Goal: Task Accomplishment & Management: Complete application form

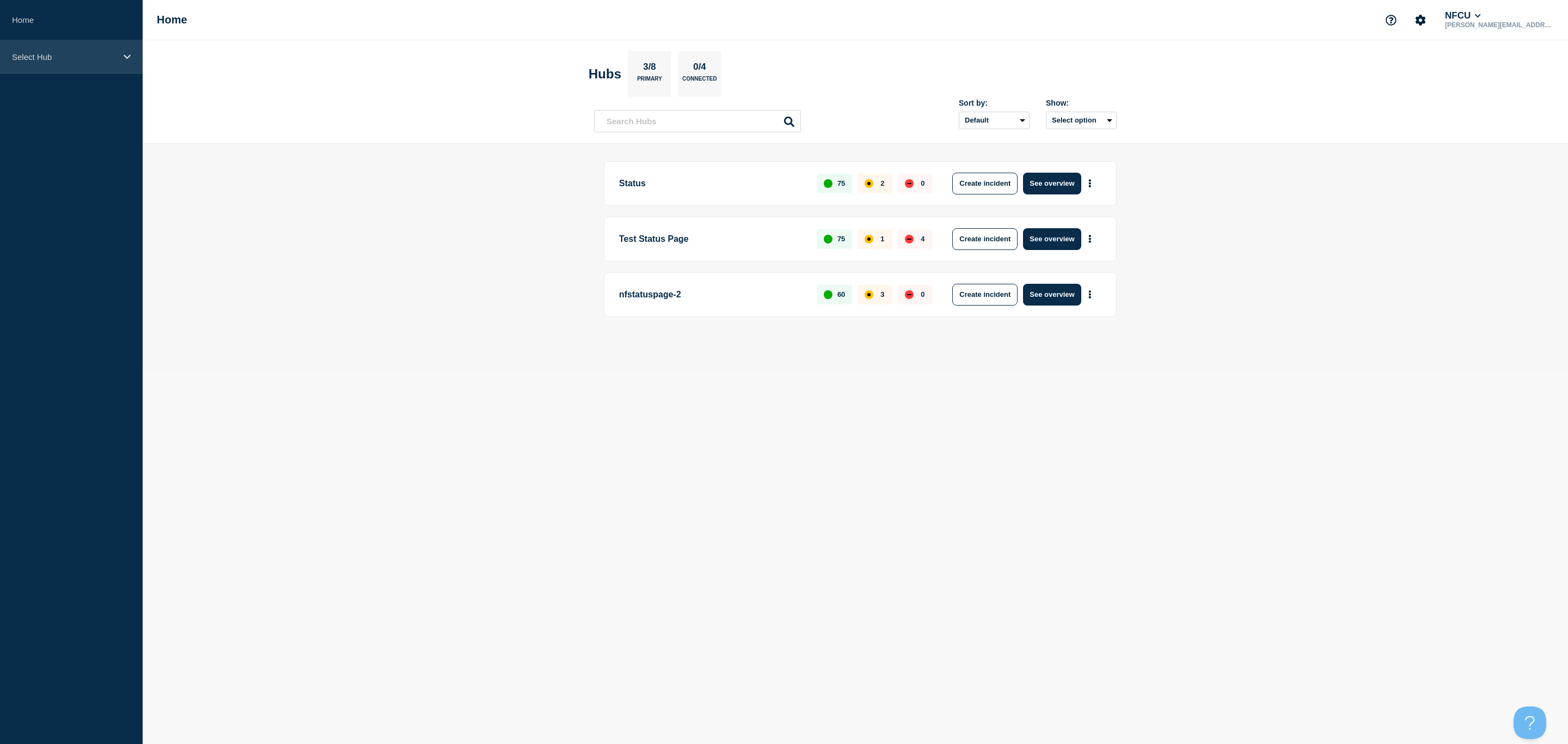
click at [50, 64] on div "Select Hub" at bounding box center [71, 56] width 143 height 33
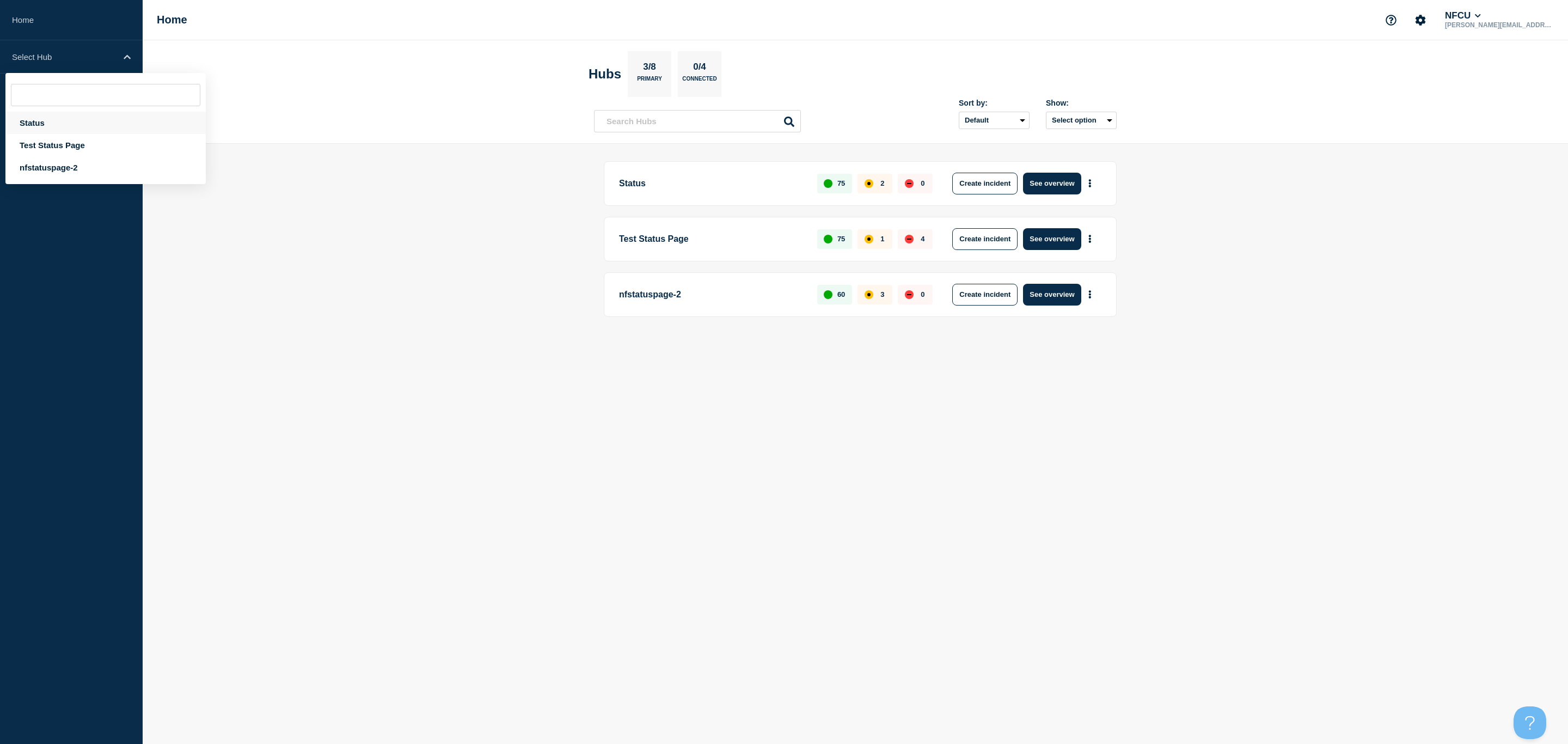
click at [58, 128] on div "Status" at bounding box center [105, 123] width 201 height 22
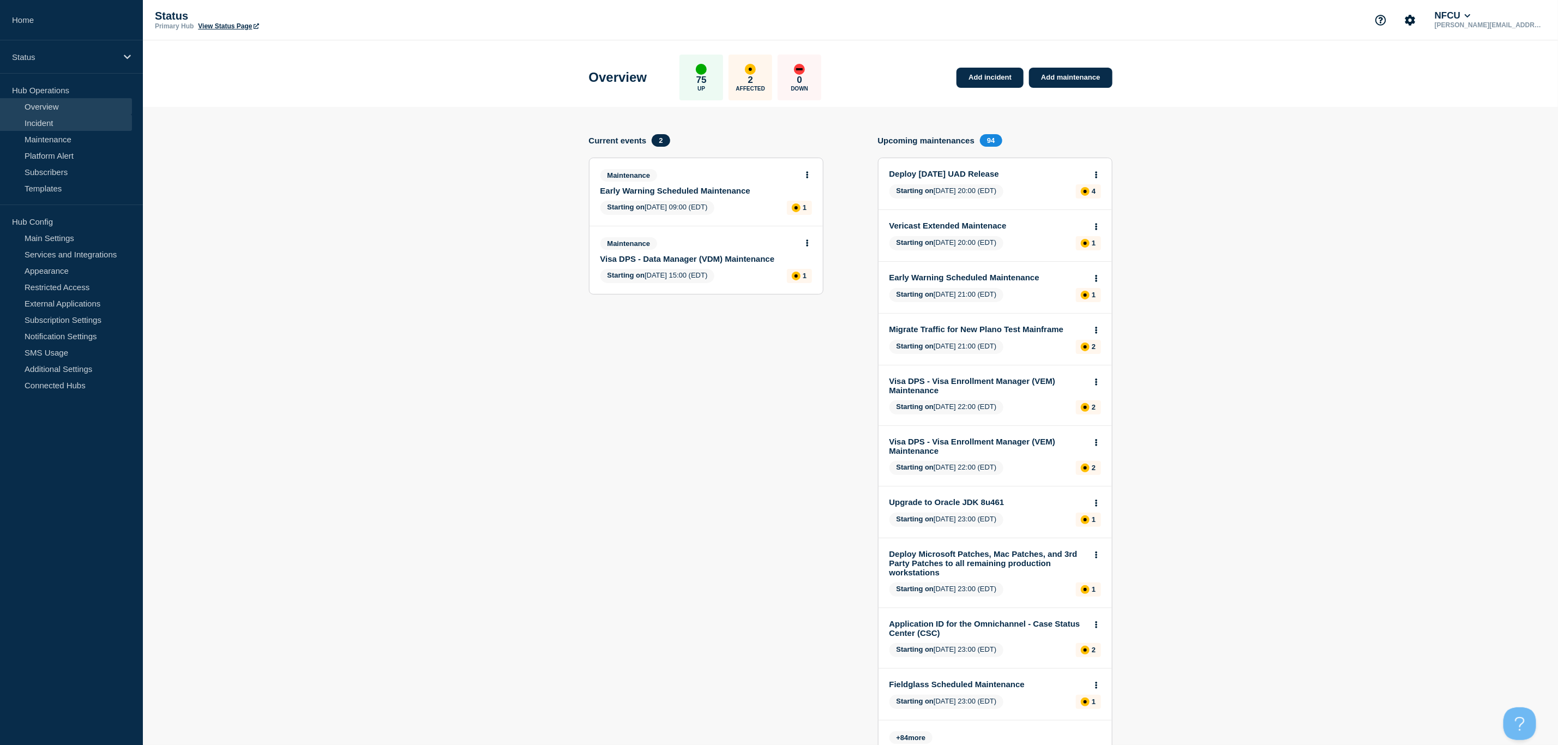
click at [80, 127] on link "Incident" at bounding box center [66, 123] width 132 height 16
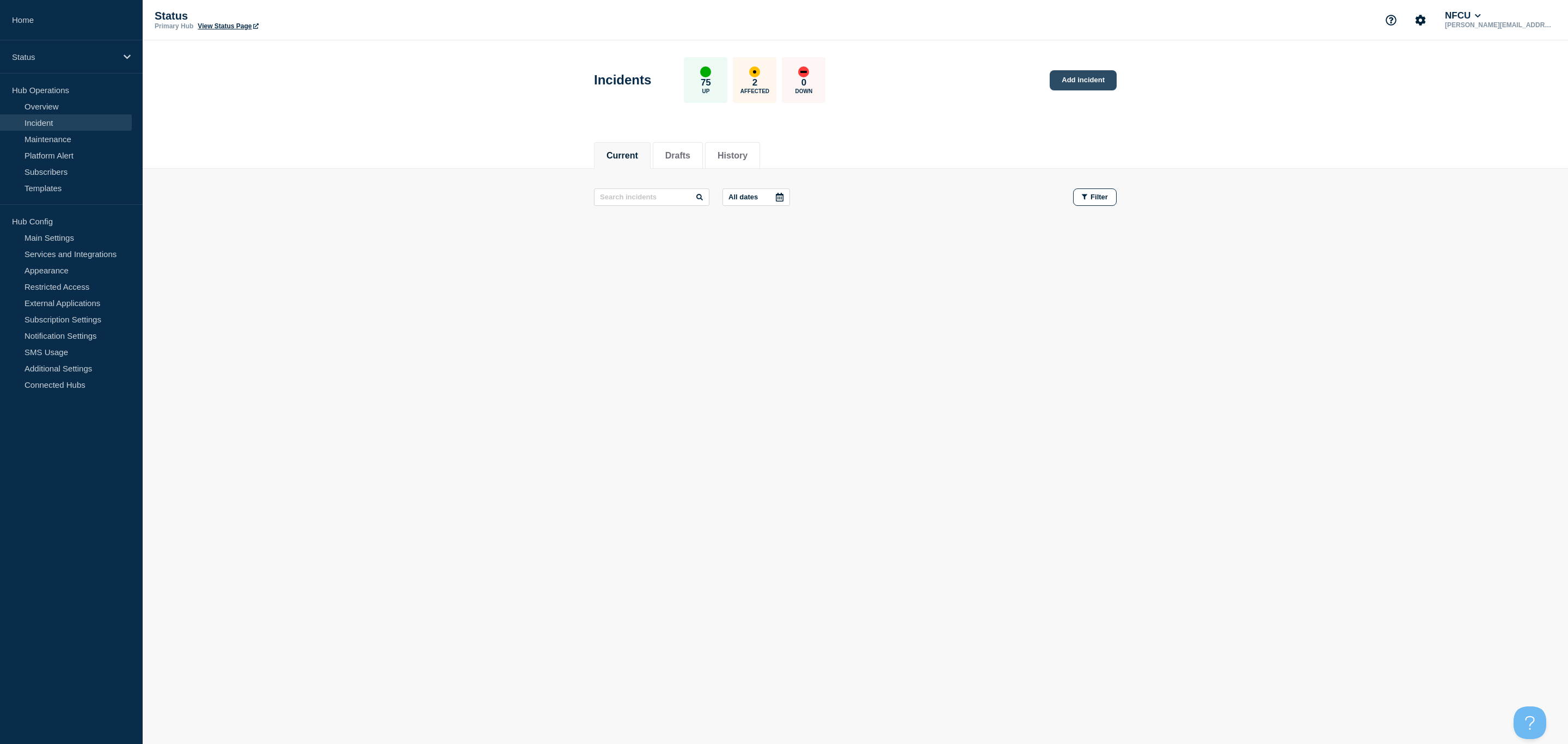
click at [1072, 82] on link "Add incident" at bounding box center [1082, 80] width 67 height 20
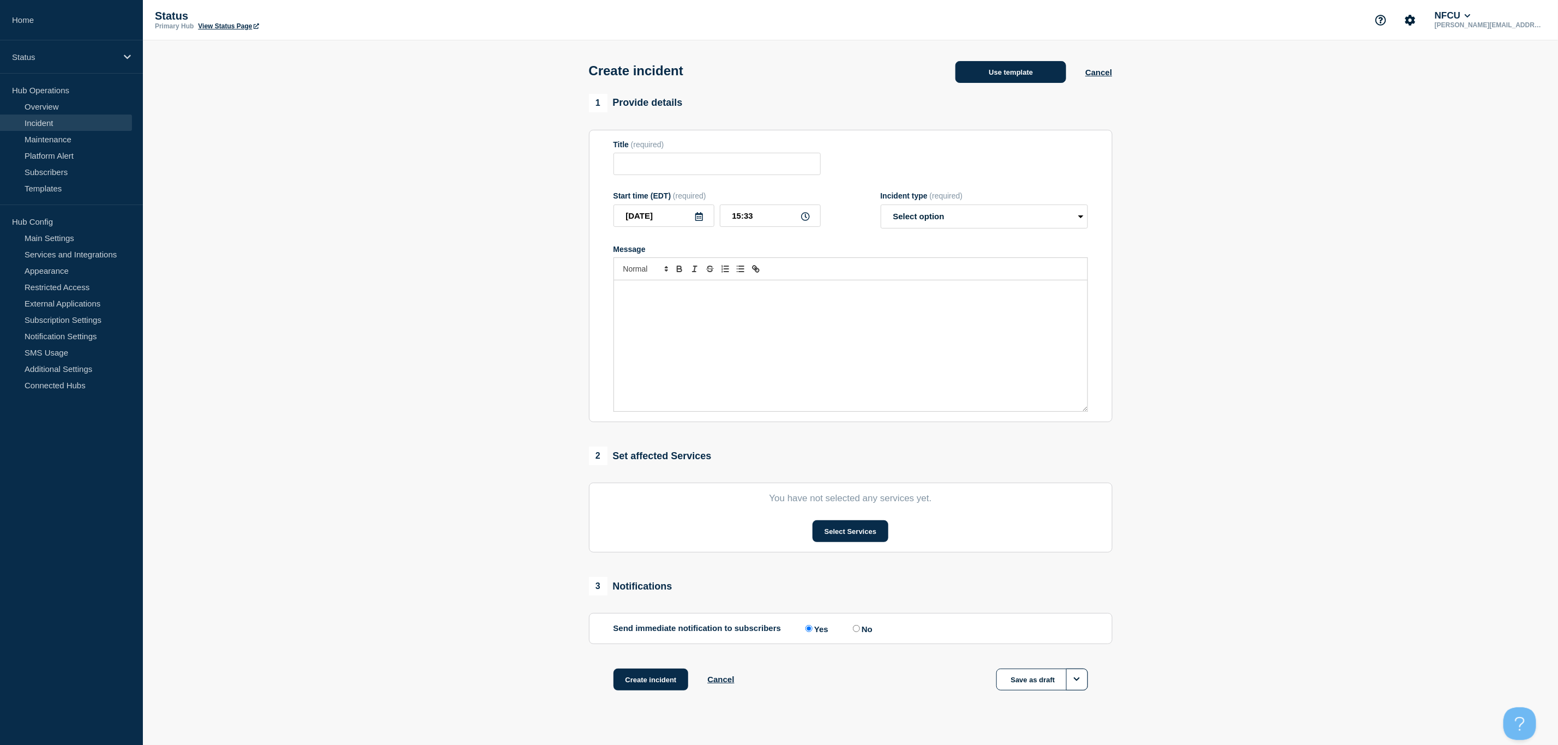
click at [995, 79] on button "Use template" at bounding box center [1010, 72] width 111 height 22
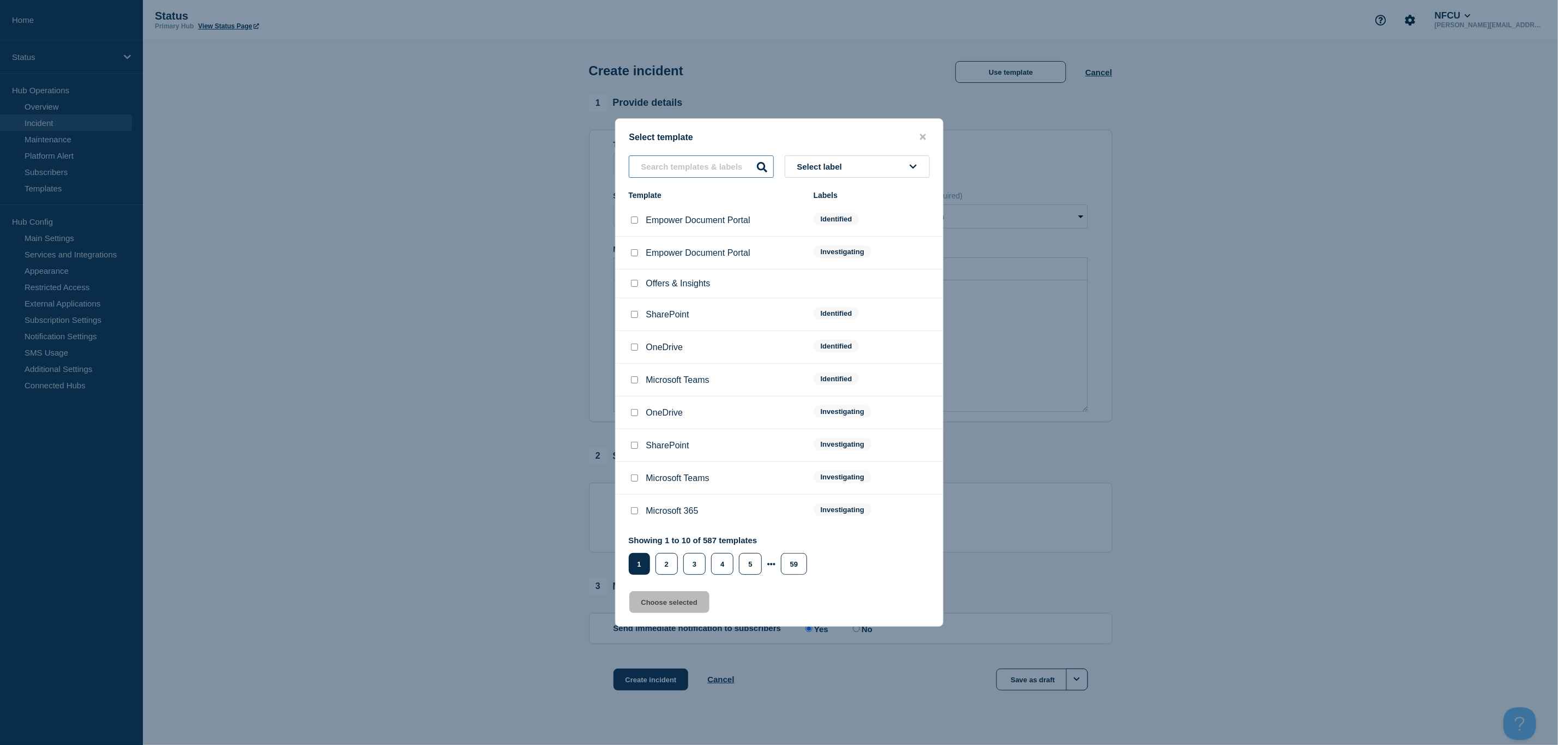
click at [676, 169] on input "text" at bounding box center [701, 166] width 145 height 22
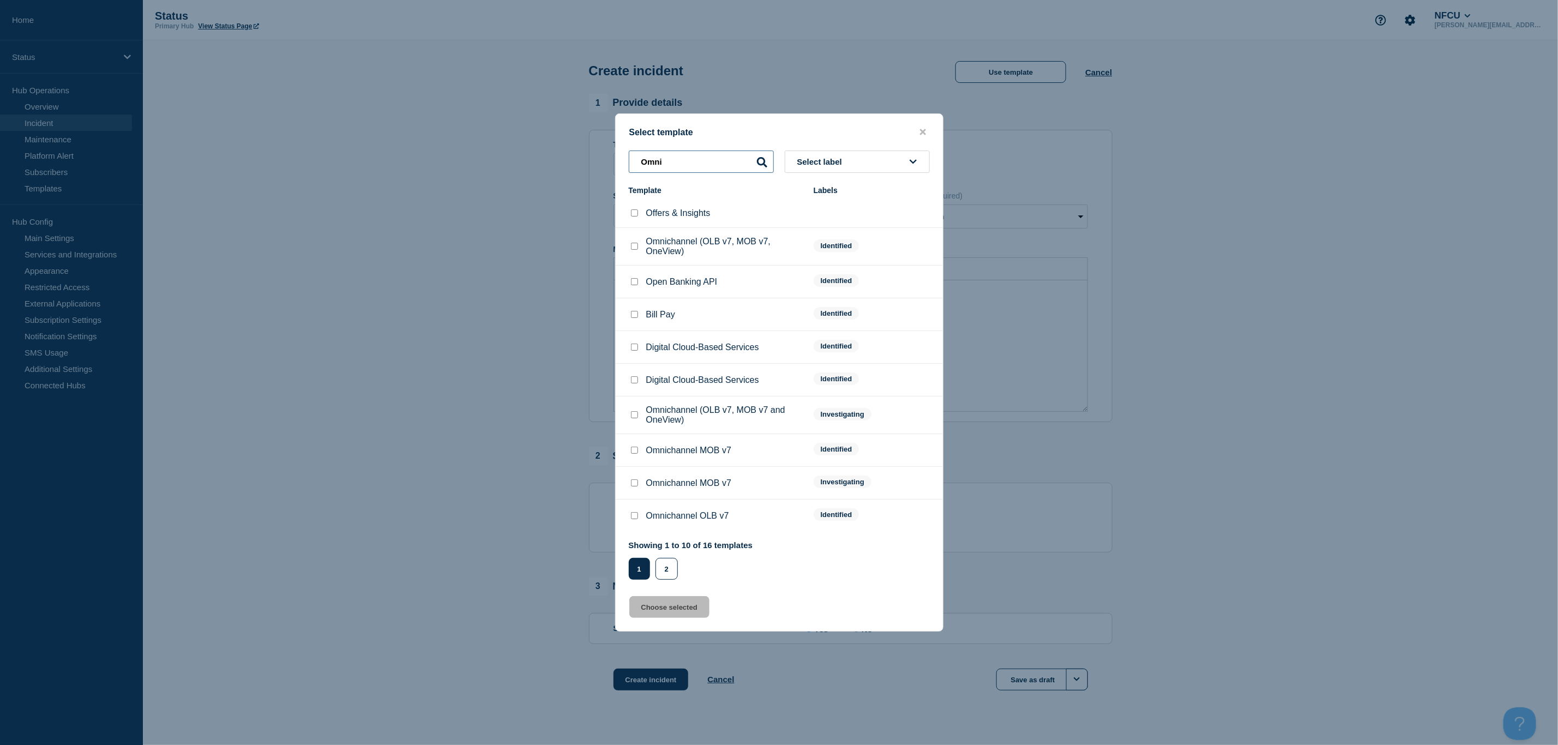
type input "Omni"
click at [633, 418] on input "Omnichannel (OLB v7, MOB v7 and OneView) checkbox" at bounding box center [634, 414] width 7 height 7
checkbox input "true"
click at [681, 604] on button "Choose selected" at bounding box center [669, 607] width 80 height 22
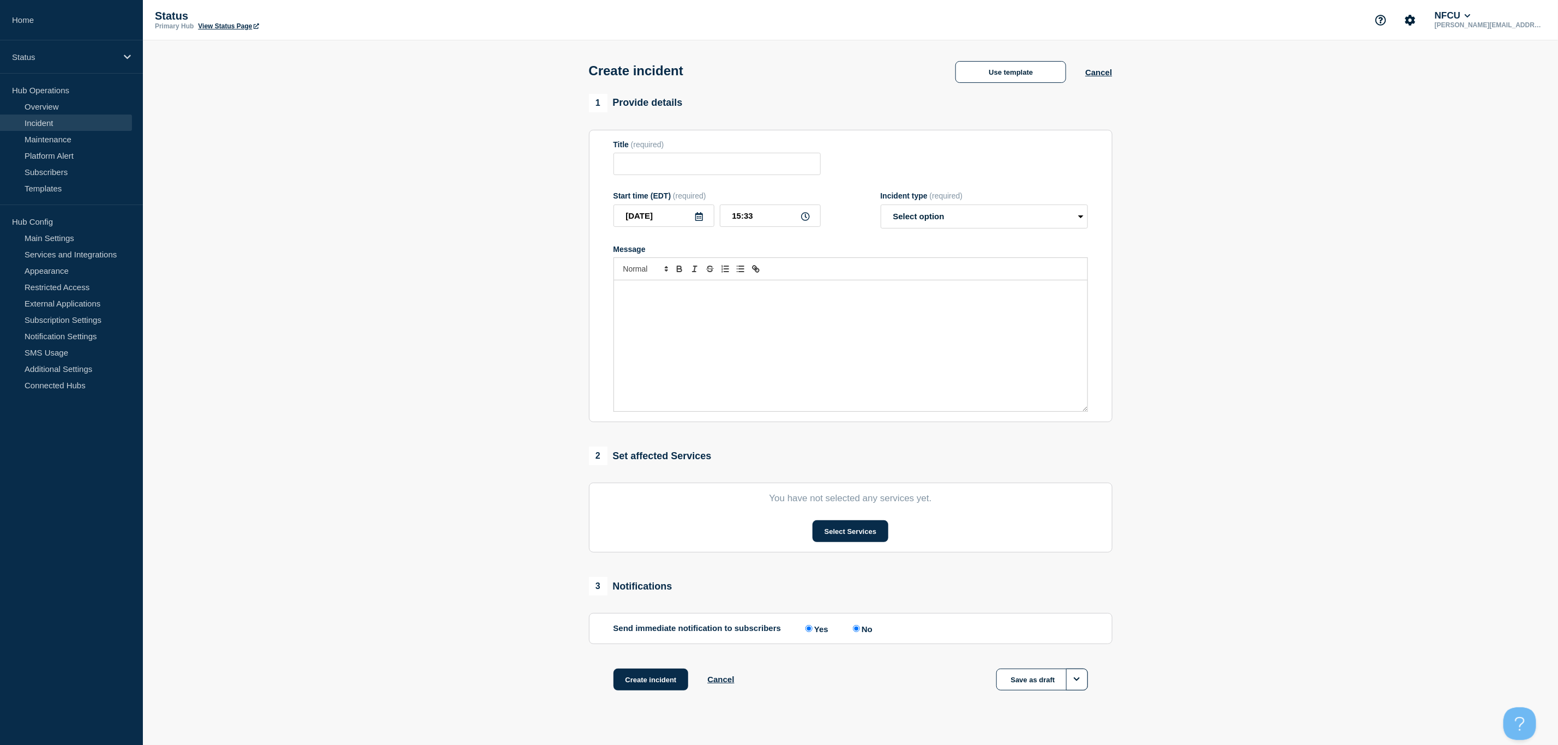
type input "Omnichannel (OLB v7, MOB v7 and OneView)"
select select "investigating"
radio input "false"
radio input "true"
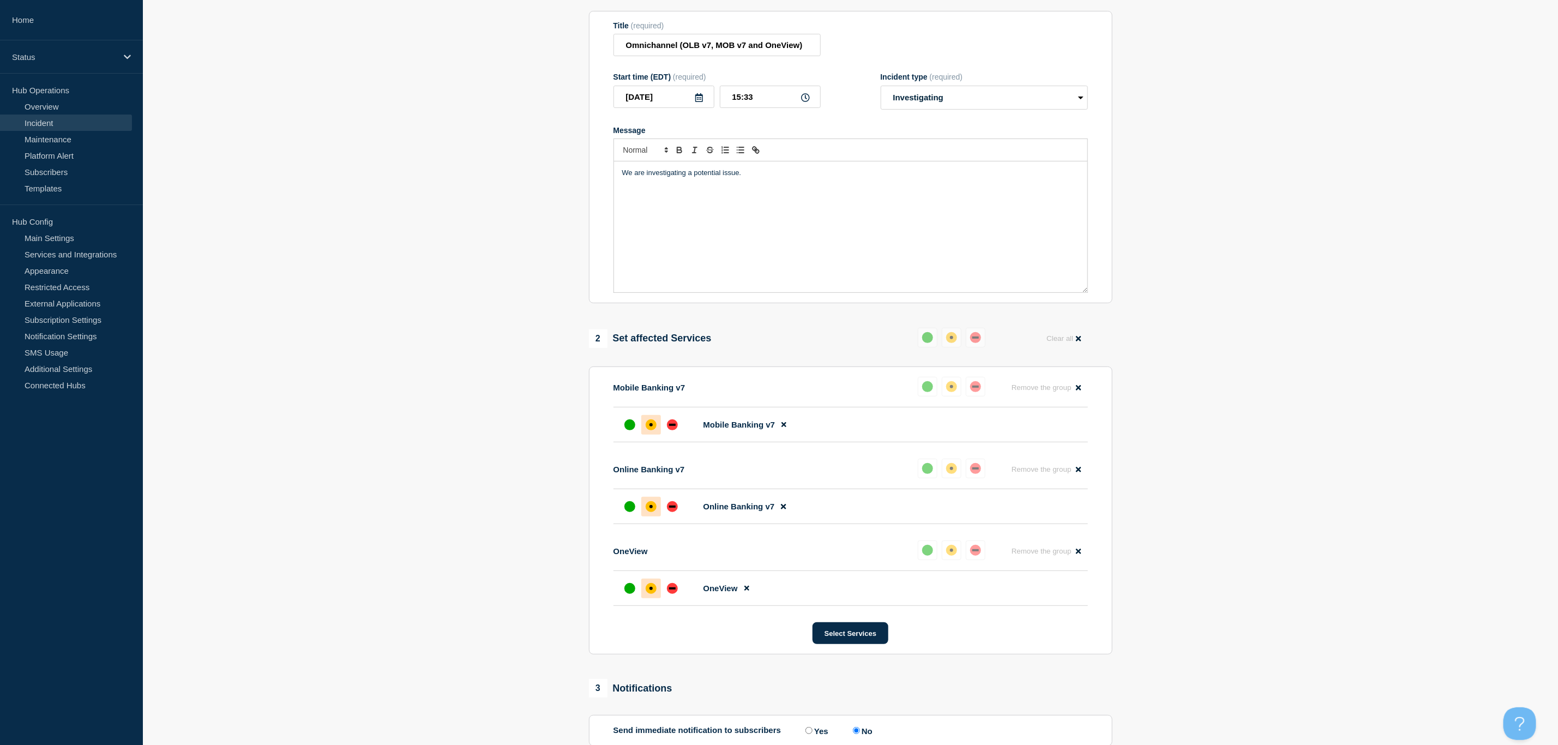
scroll to position [244, 0]
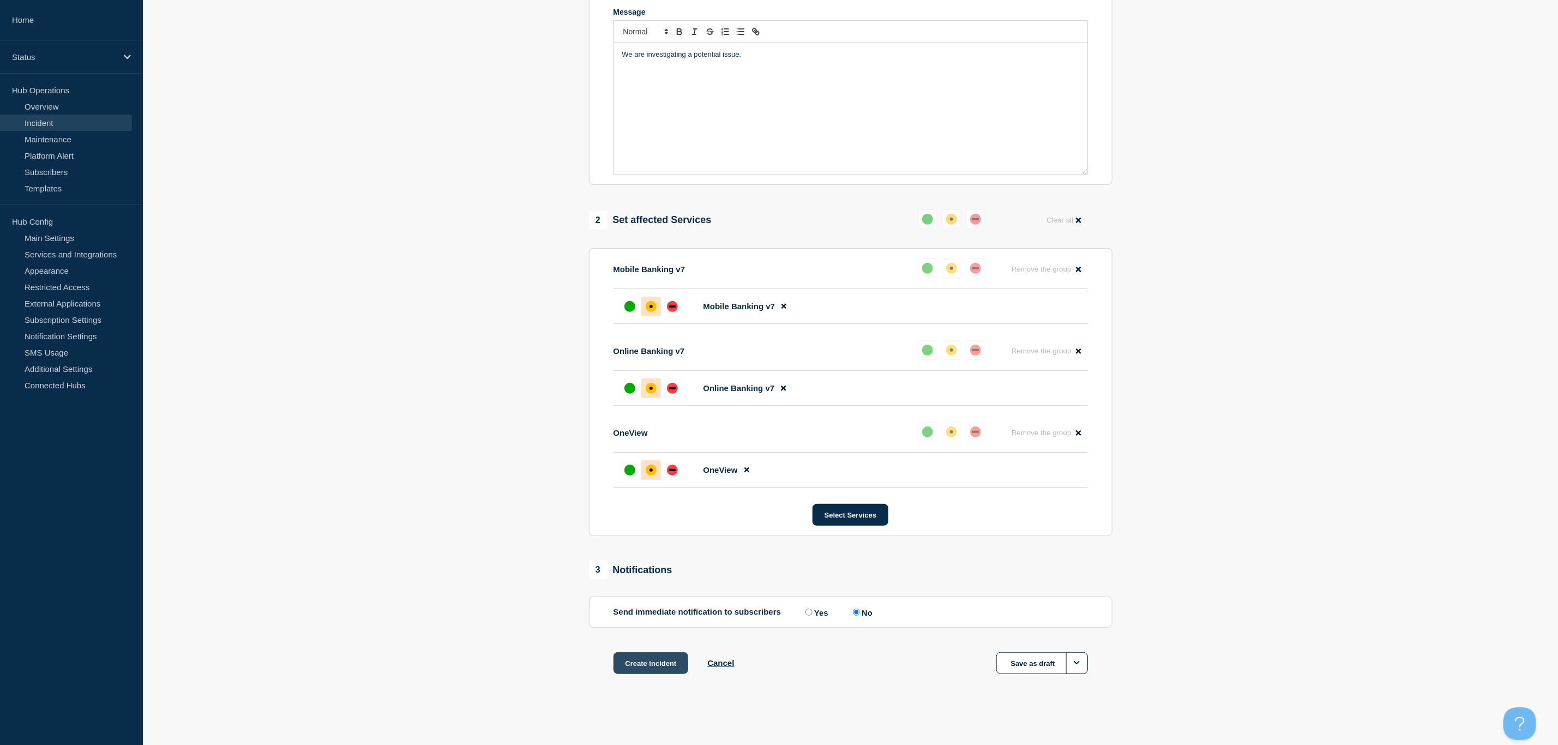
click at [657, 668] on button "Create incident" at bounding box center [651, 663] width 75 height 22
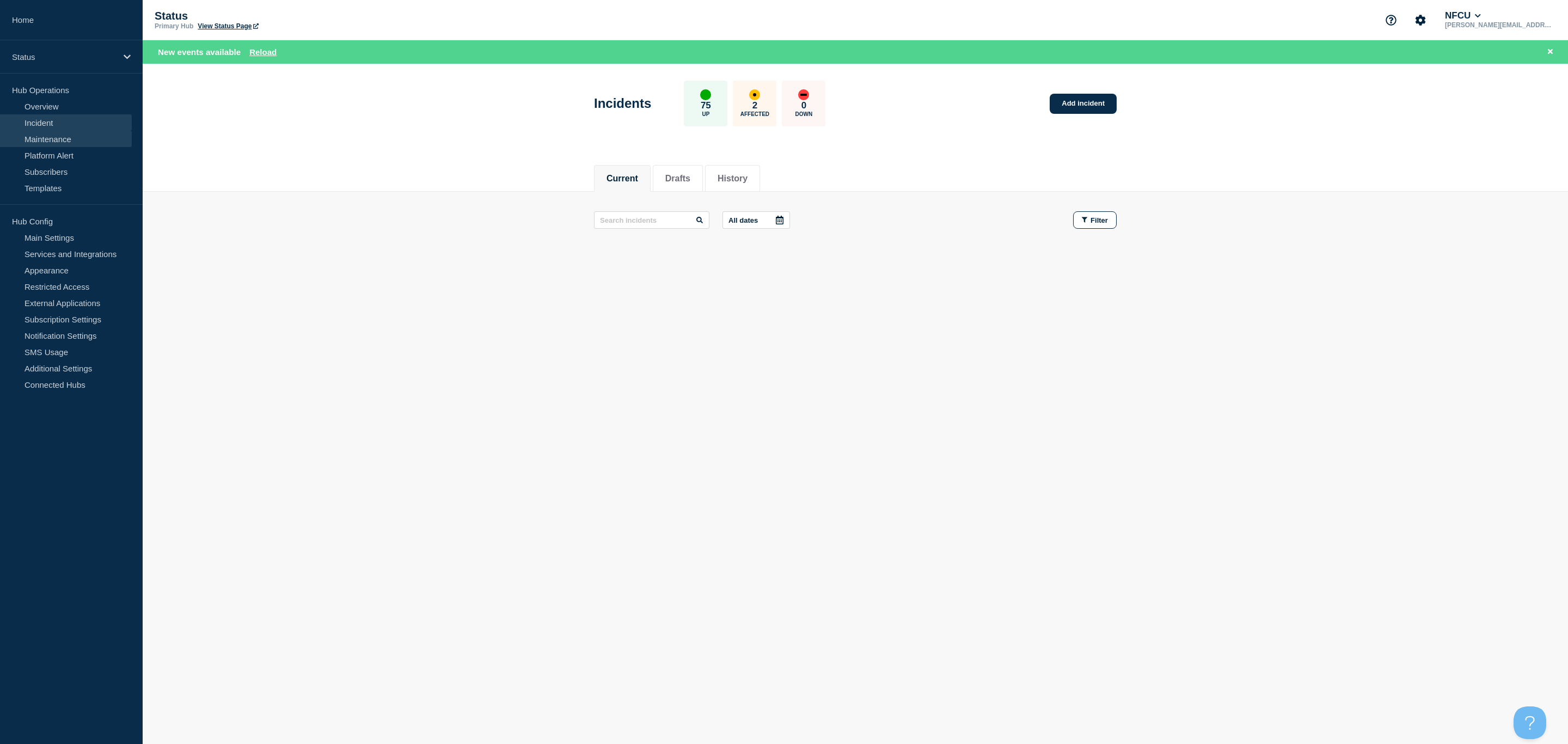
click at [72, 139] on link "Maintenance" at bounding box center [66, 139] width 132 height 16
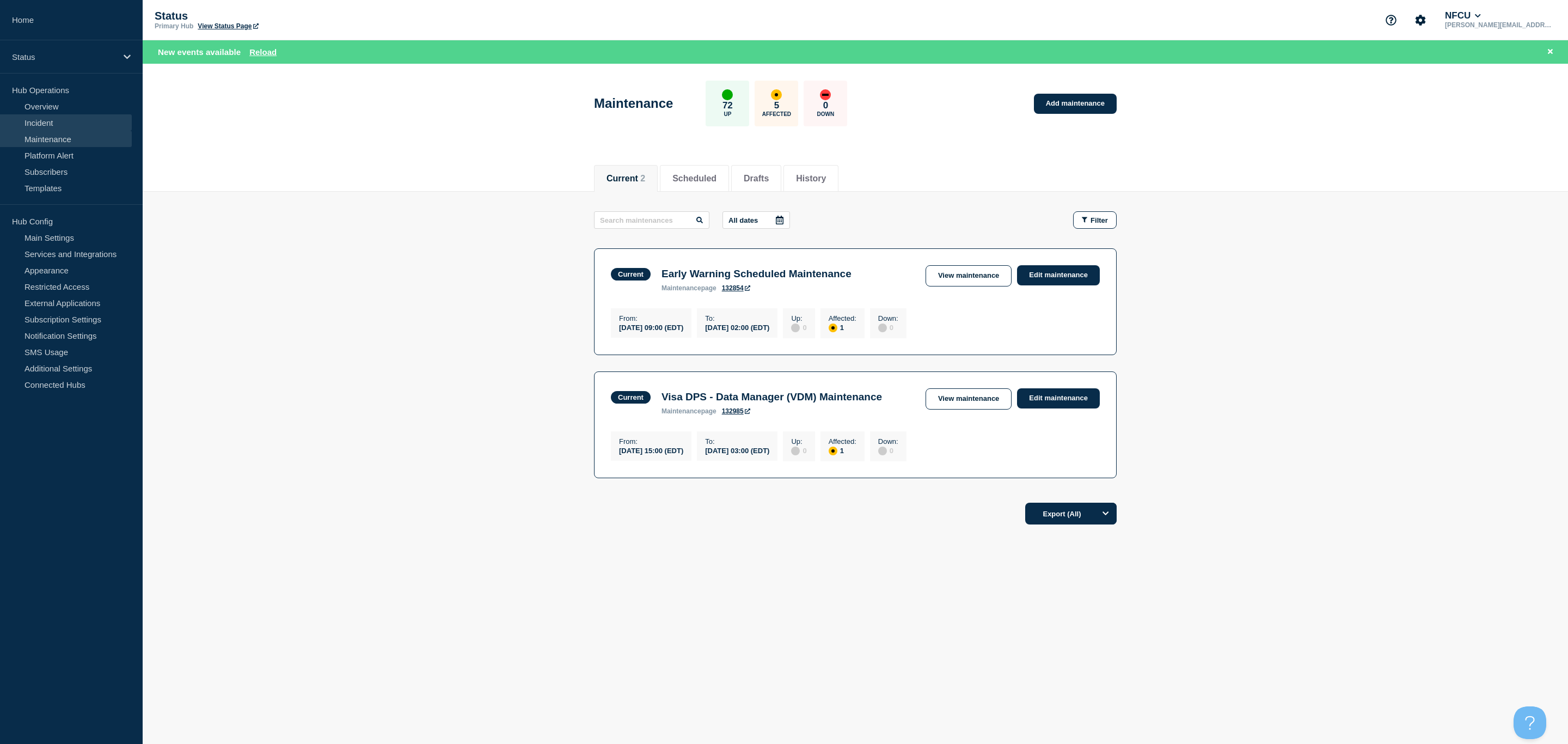
click at [41, 123] on link "Incident" at bounding box center [66, 123] width 132 height 16
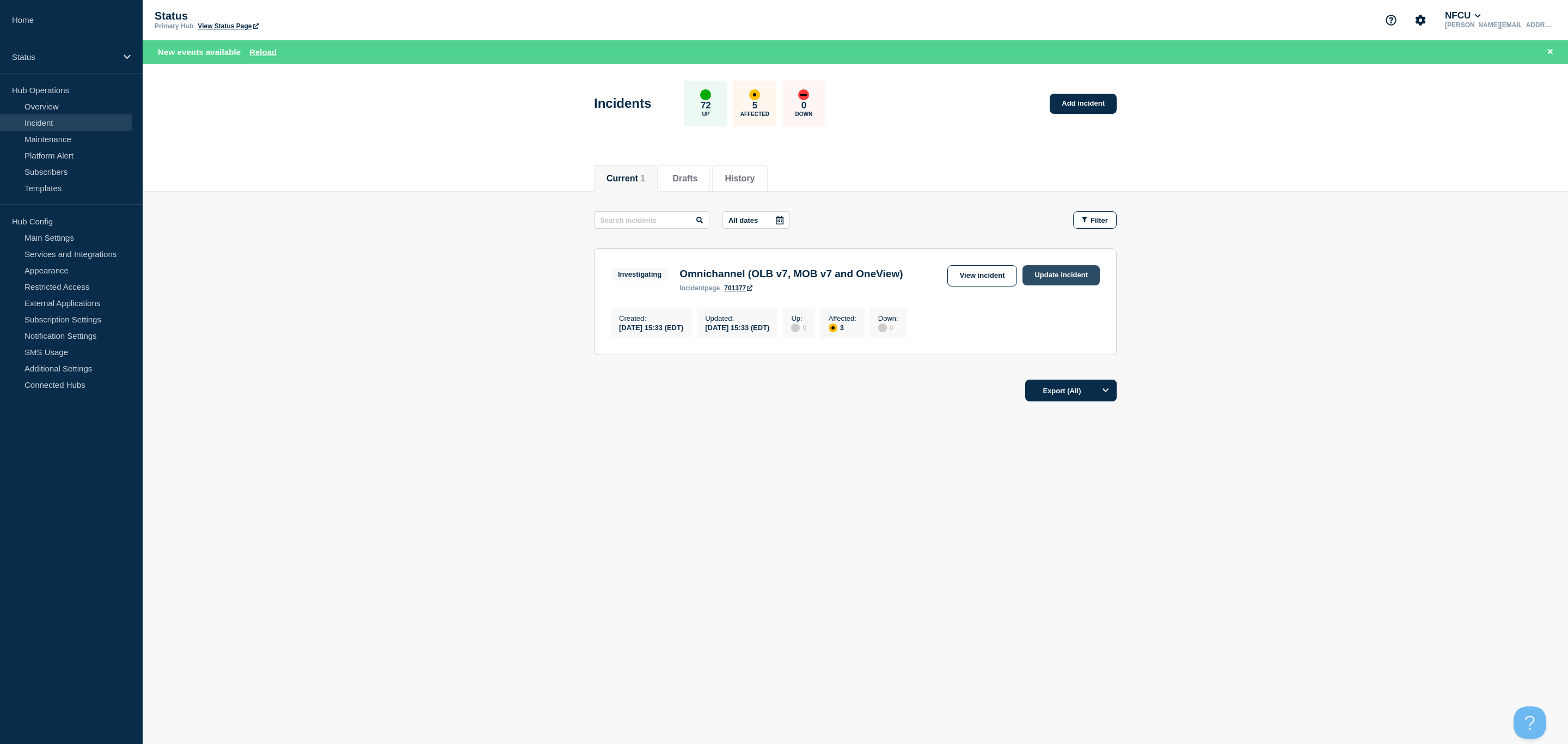
click at [1042, 277] on link "Update incident" at bounding box center [1060, 276] width 77 height 20
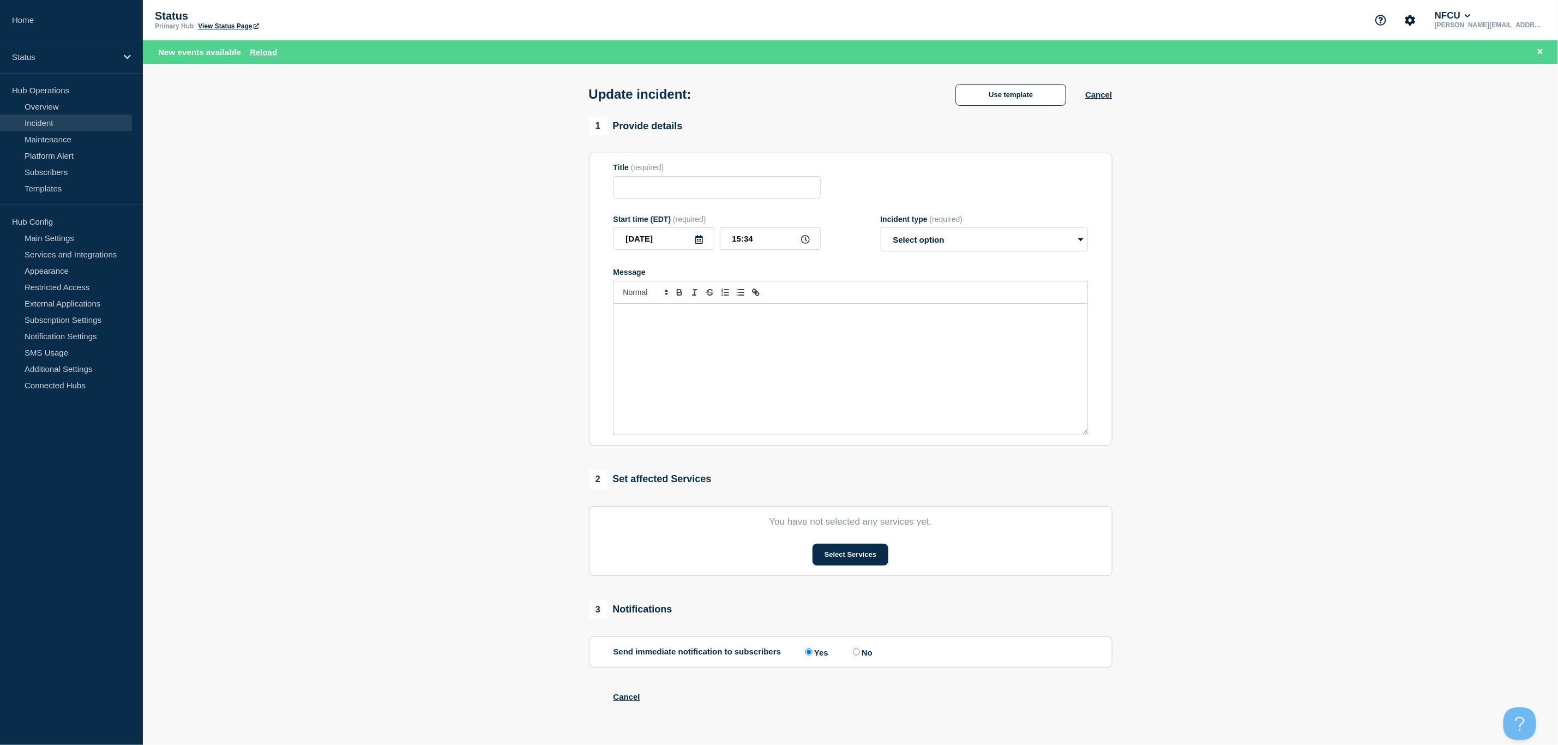
type input "Omnichannel (OLB v7, MOB v7 and OneView)"
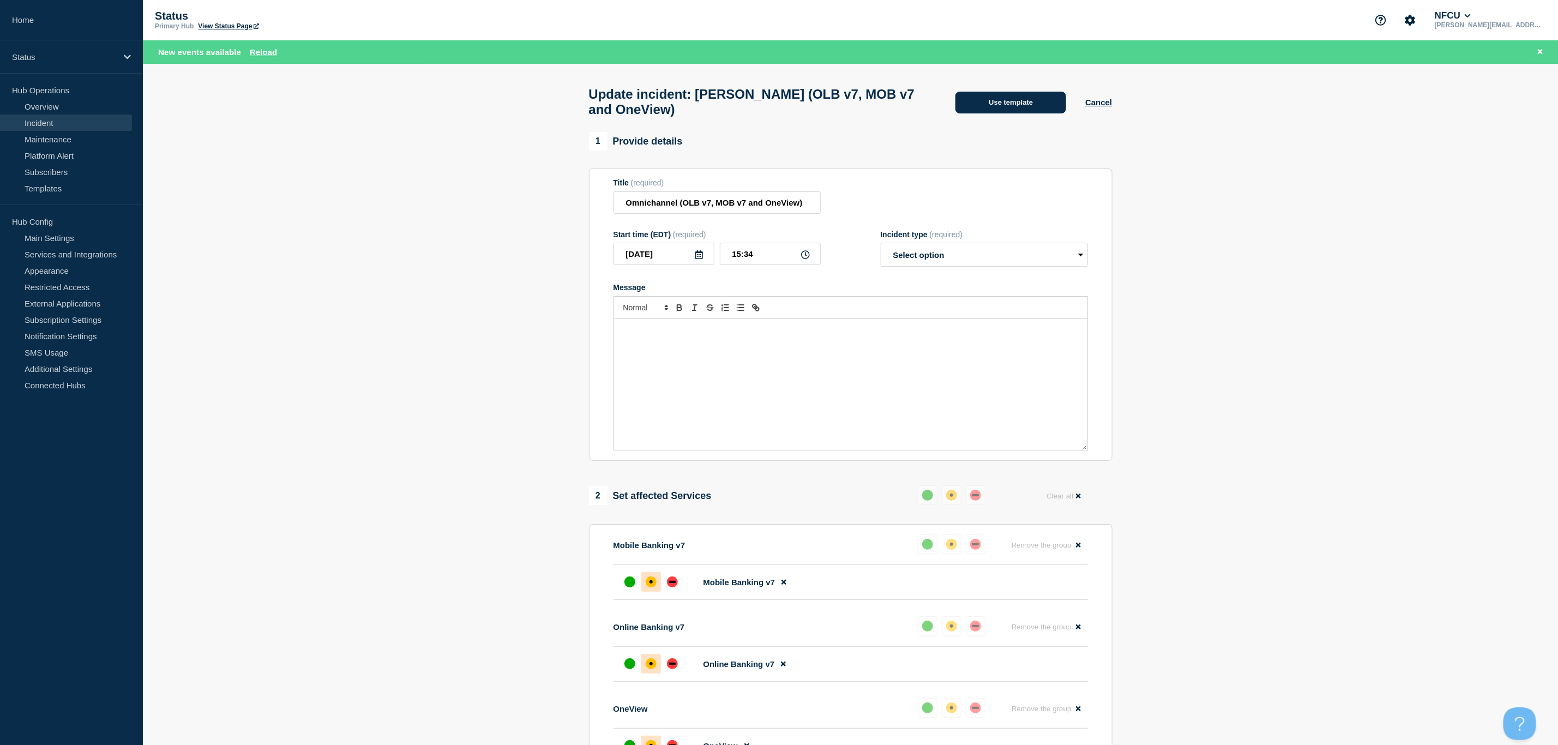
click at [1028, 110] on button "Use template" at bounding box center [1010, 103] width 111 height 22
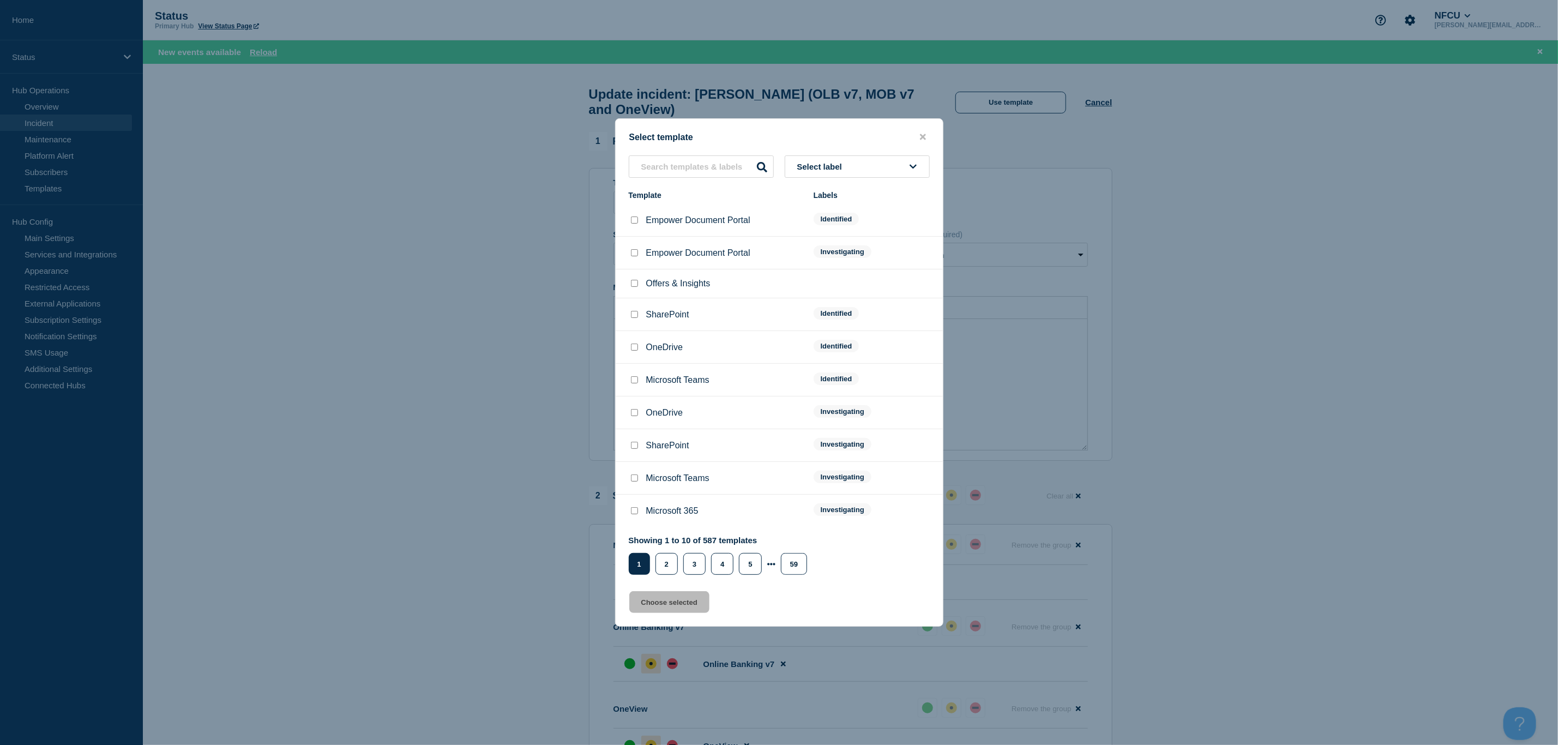
click at [874, 164] on button "Select label" at bounding box center [857, 166] width 145 height 22
type input "Identified"
click at [842, 228] on button "Identified" at bounding box center [857, 226] width 145 height 22
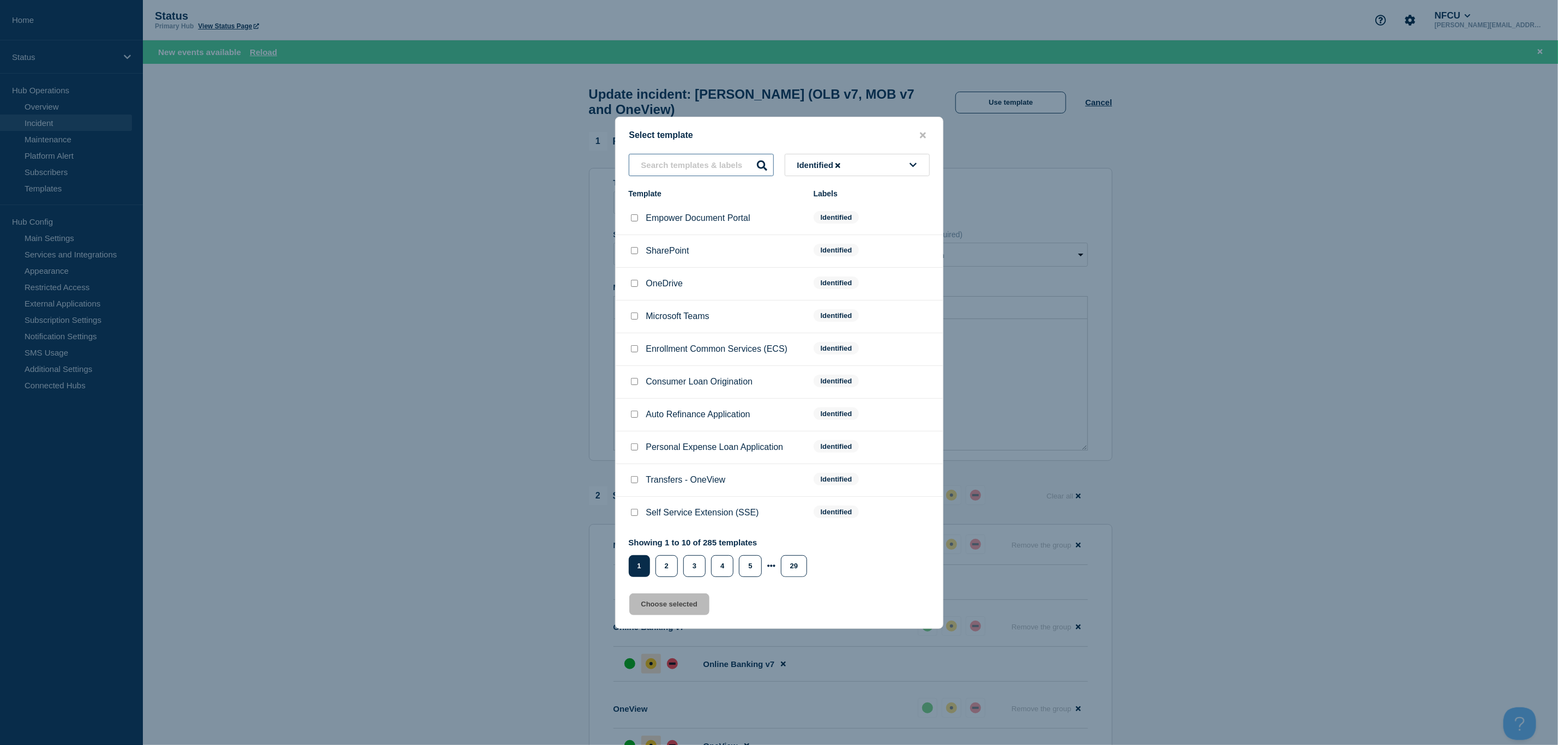
click at [683, 167] on input "text" at bounding box center [701, 165] width 145 height 22
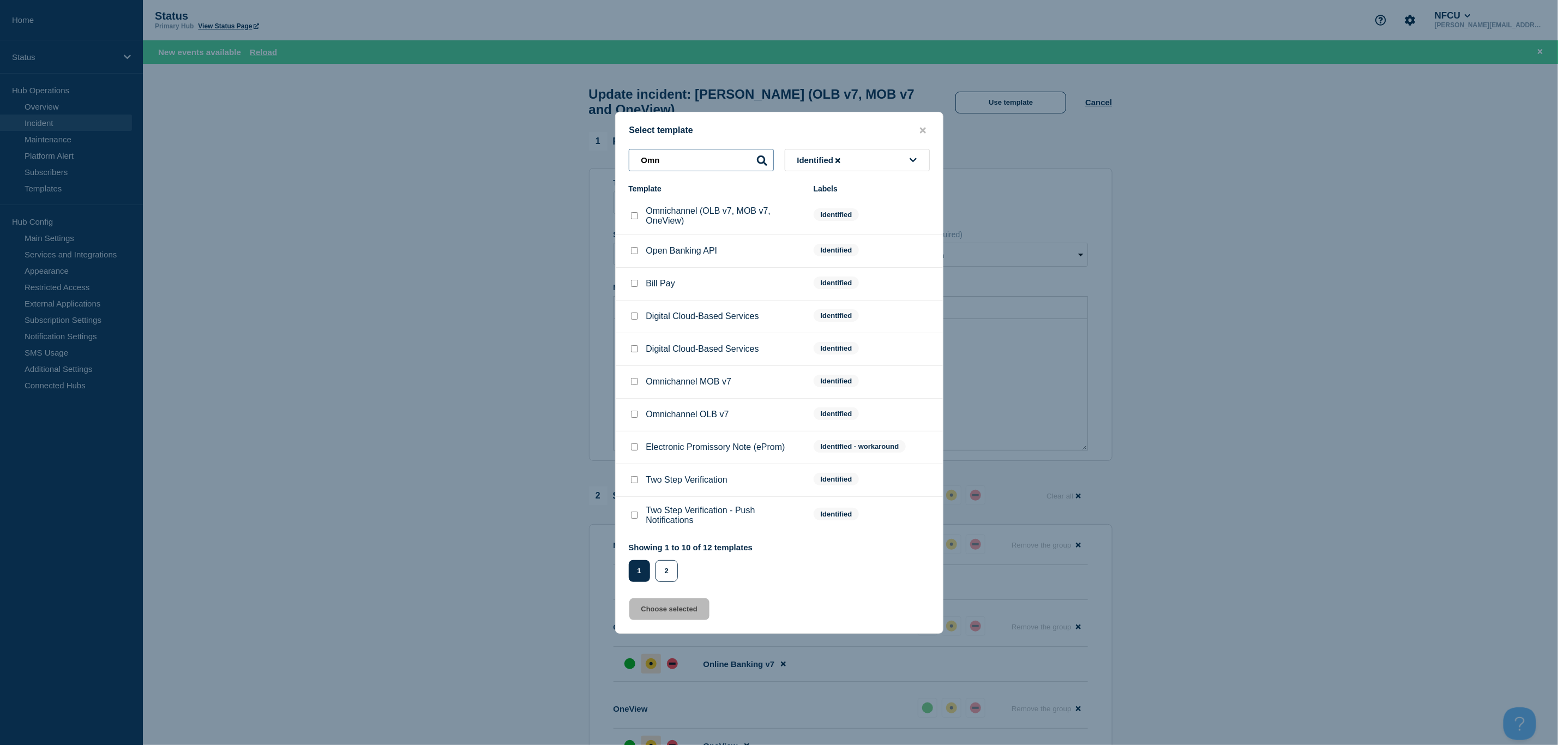
type input "Omn"
click at [634, 217] on input "Omnichannel (OLB v7, MOB v7, OneView) checkbox" at bounding box center [634, 215] width 7 height 7
checkbox input "true"
click at [684, 604] on button "Choose selected" at bounding box center [669, 609] width 80 height 22
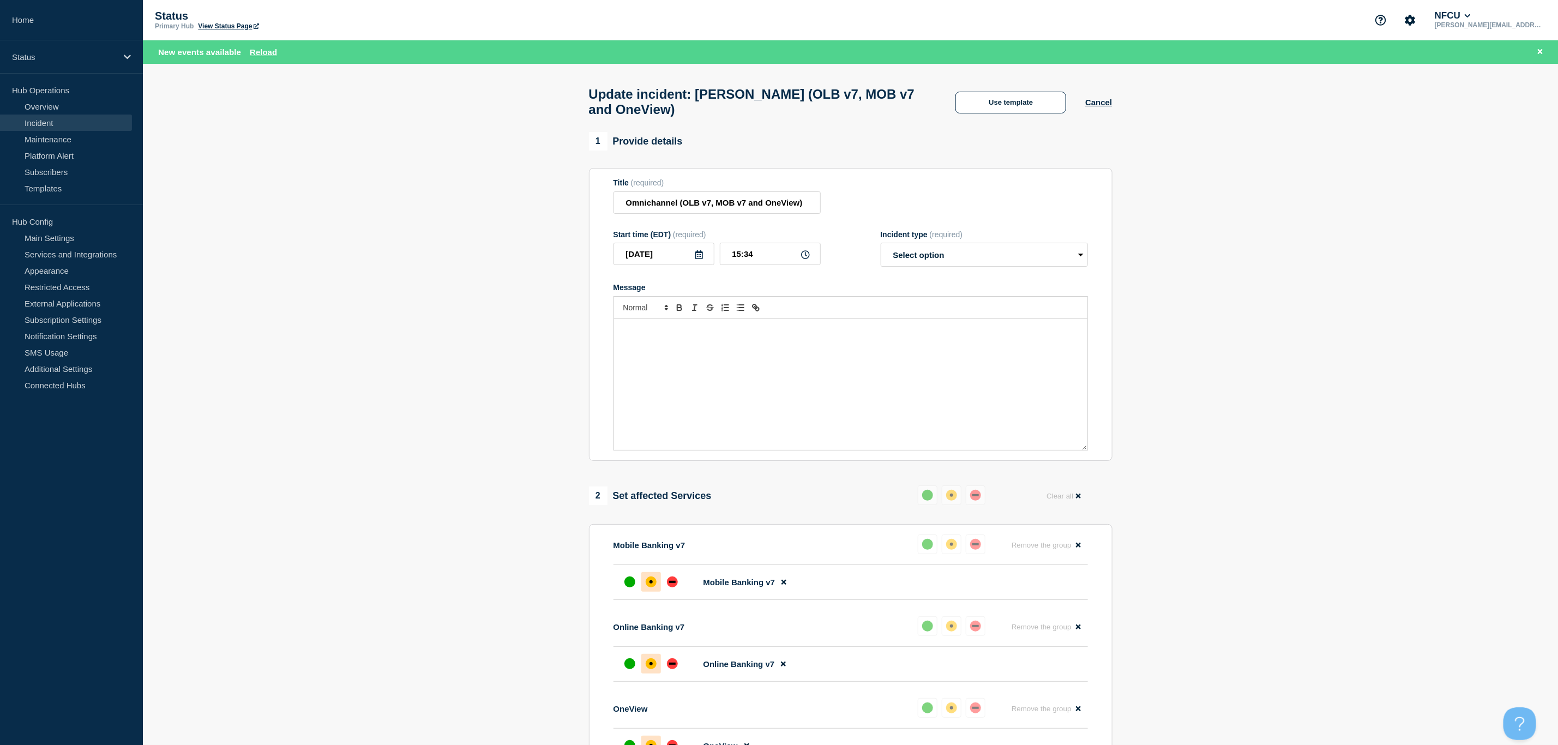
select select "identified"
click at [848, 335] on p "Online Banking v7, Mobile Banking v7, and OneView are [intermittently] unavaila…" at bounding box center [850, 331] width 457 height 10
click at [803, 335] on p "Online Banking v7, Mobile Banking v7, and OneView are [intermittently unavailab…" at bounding box center [850, 331] width 457 height 10
click at [745, 334] on p "Online Banking v7, Mobile Banking v7, and OneView are intermittently unavailabl…" at bounding box center [850, 331] width 457 height 10
click at [1011, 335] on p "Online Banking v7, Mobile Banking v7, and OneView are intermittently unavailabl…" at bounding box center [850, 331] width 457 height 10
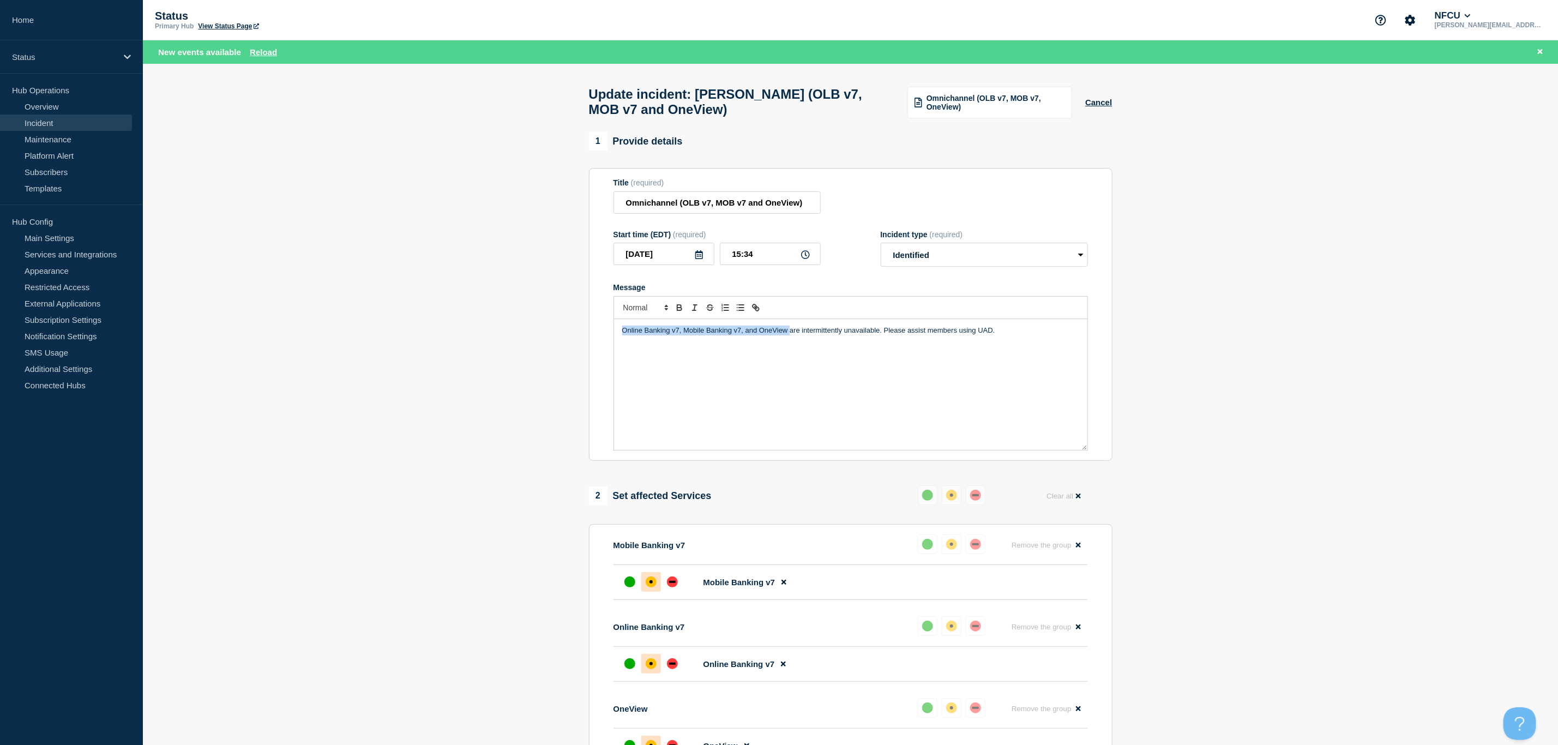
drag, startPoint x: 790, startPoint y: 339, endPoint x: 594, endPoint y: 334, distance: 196.4
click at [594, 334] on section "Title (required) [PERSON_NAME] (OLB v7, MOB v7 and OneView) Start time (EDT) (r…" at bounding box center [851, 314] width 524 height 293
drag, startPoint x: 747, startPoint y: 337, endPoint x: 709, endPoint y: 336, distance: 37.6
click at [709, 335] on p "Members are intermittently unavailable. Please assist members using UAD." at bounding box center [850, 331] width 457 height 10
drag, startPoint x: 875, startPoint y: 334, endPoint x: 758, endPoint y: 336, distance: 117.8
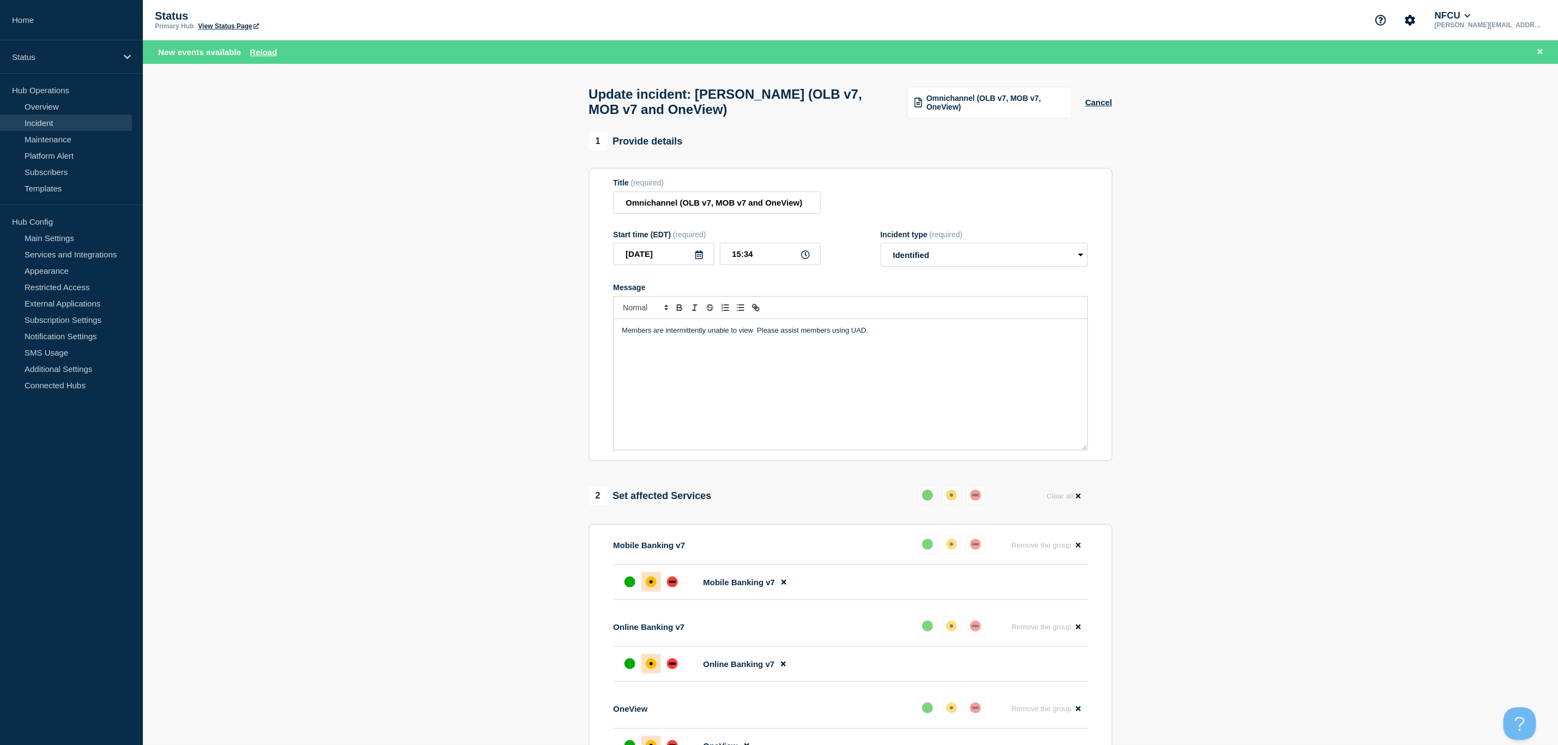
click at [758, 335] on p "Members are intermittently unable to view Please assist members using UAD." at bounding box center [850, 331] width 457 height 10
drag, startPoint x: 830, startPoint y: 334, endPoint x: 609, endPoint y: 320, distance: 221.4
click at [609, 320] on section "Title (required) [PERSON_NAME] (OLB v7, MOB v7 and OneView) Start time (EDT) (r…" at bounding box center [851, 314] width 524 height 293
copy p "Members are intermittently unable to view transaction history."
click at [1098, 107] on button "Cancel" at bounding box center [1098, 102] width 27 height 9
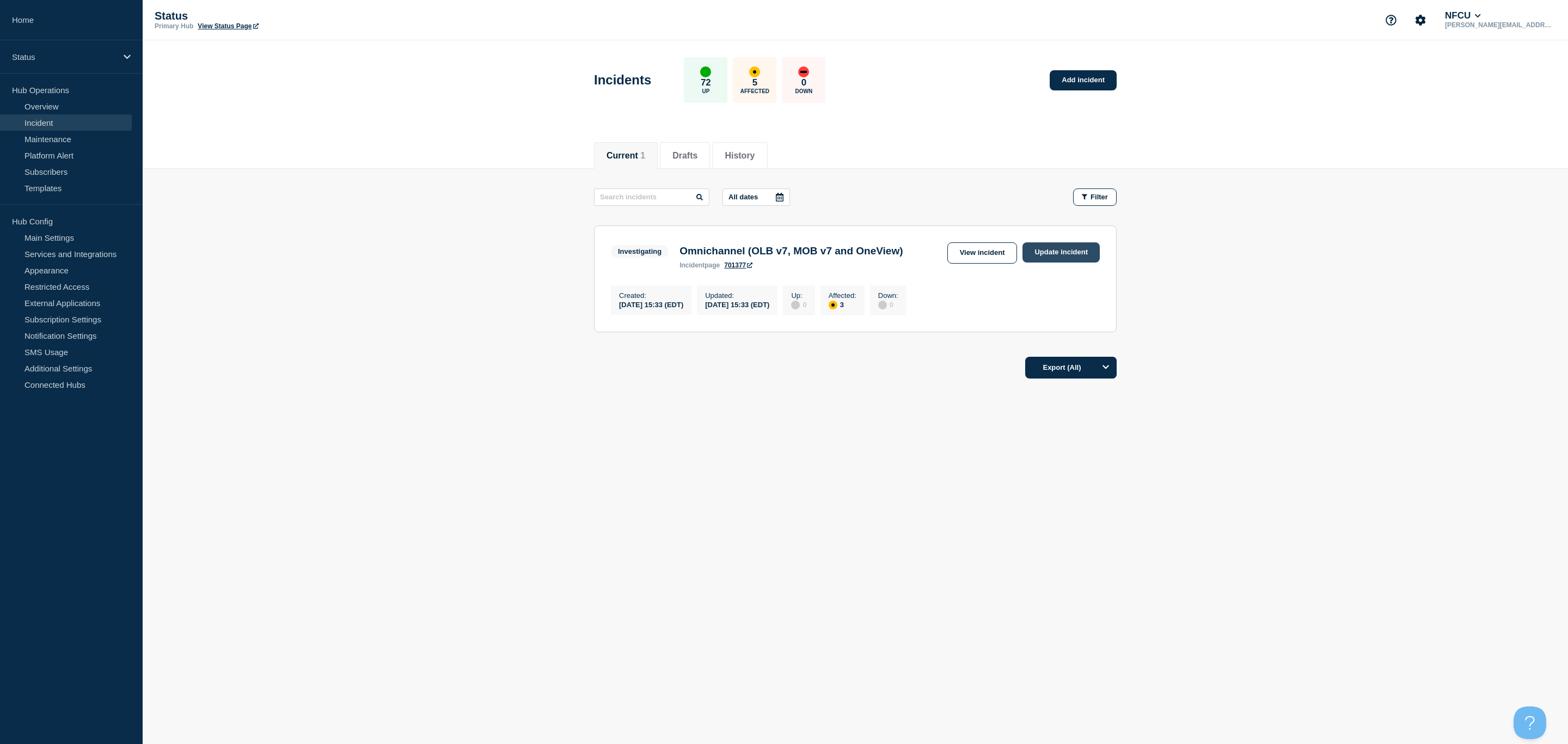
click at [1055, 246] on link "Update incident" at bounding box center [1060, 253] width 77 height 20
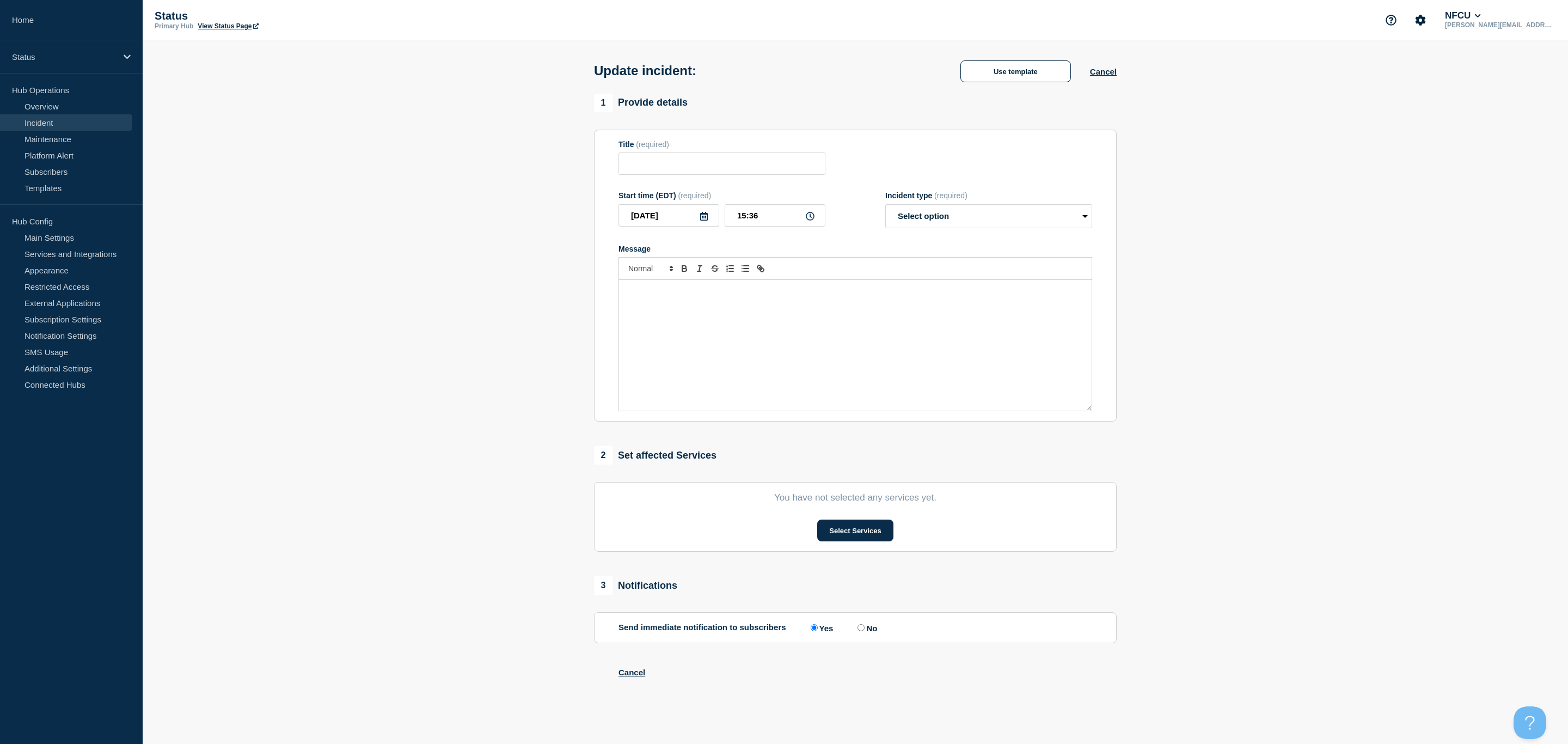
type input "Omnichannel (OLB v7, MOB v7 and OneView)"
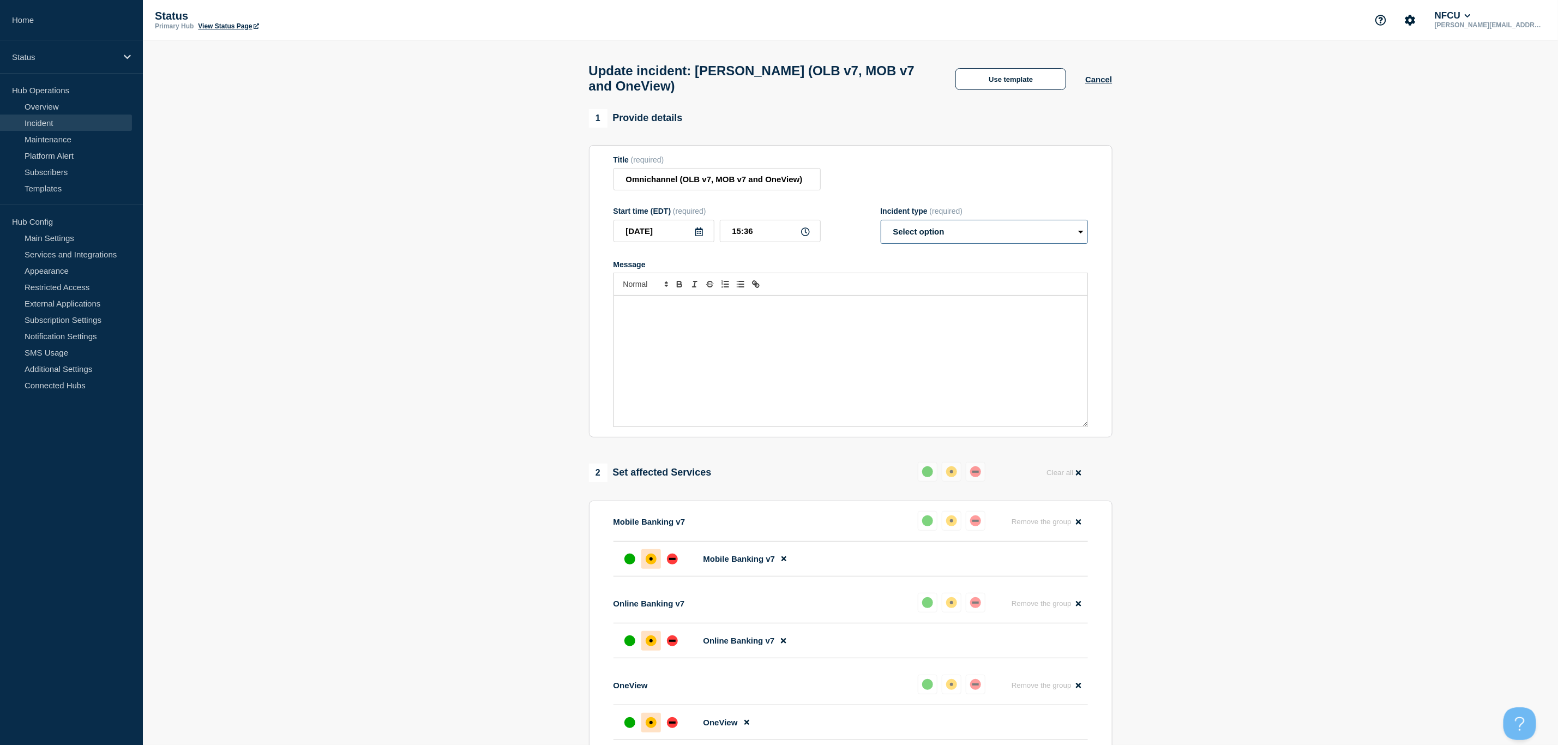
click at [988, 241] on select "Select option Investigating Identified Monitoring Resolved" at bounding box center [984, 232] width 207 height 24
select select "identified"
click at [881, 226] on select "Select option Investigating Identified Monitoring Resolved" at bounding box center [984, 232] width 207 height 24
click at [1071, 236] on select "Select option Investigating Identified Monitoring Resolved" at bounding box center [984, 232] width 207 height 24
click at [1018, 87] on button "Use template" at bounding box center [1010, 79] width 111 height 22
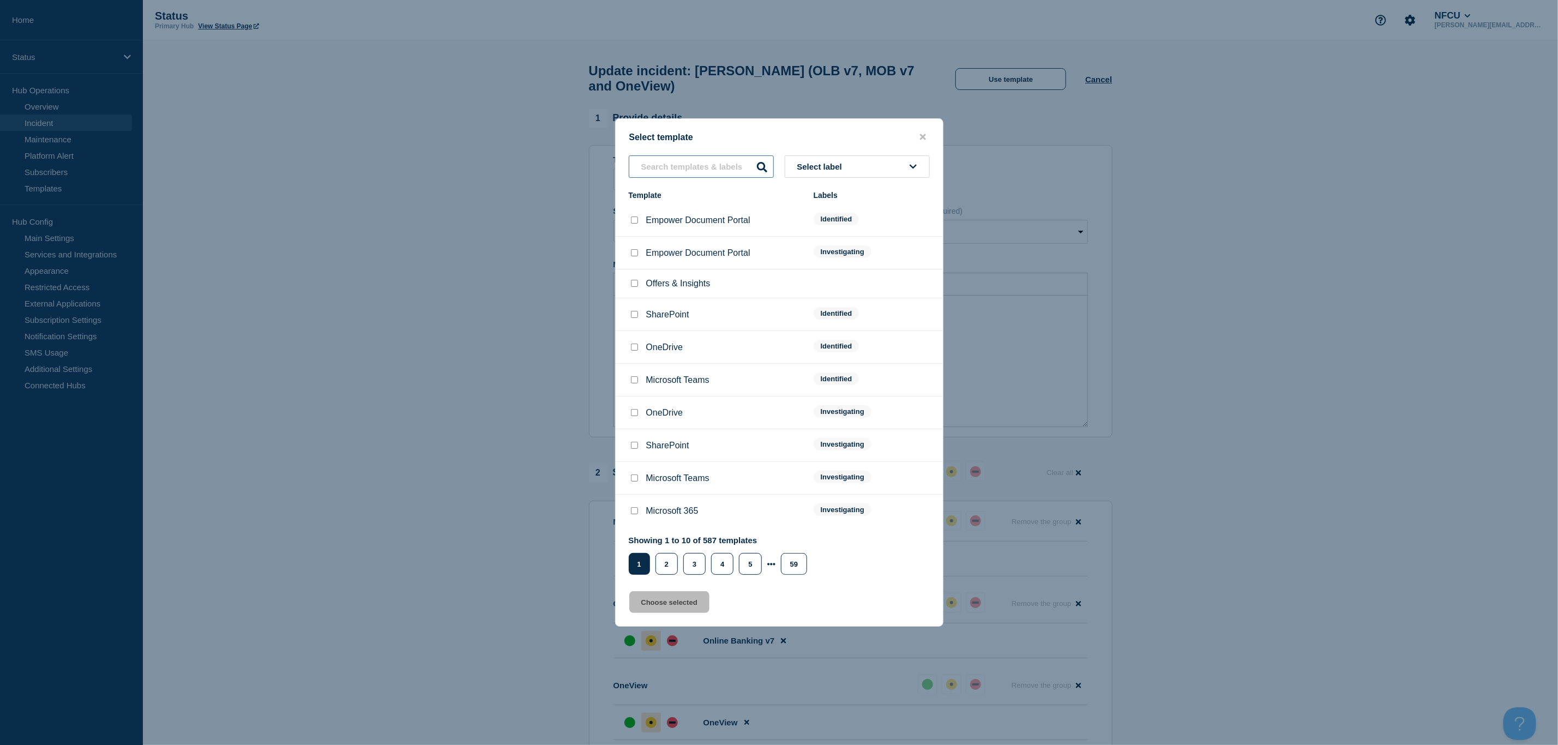
click at [668, 161] on input "text" at bounding box center [701, 166] width 145 height 22
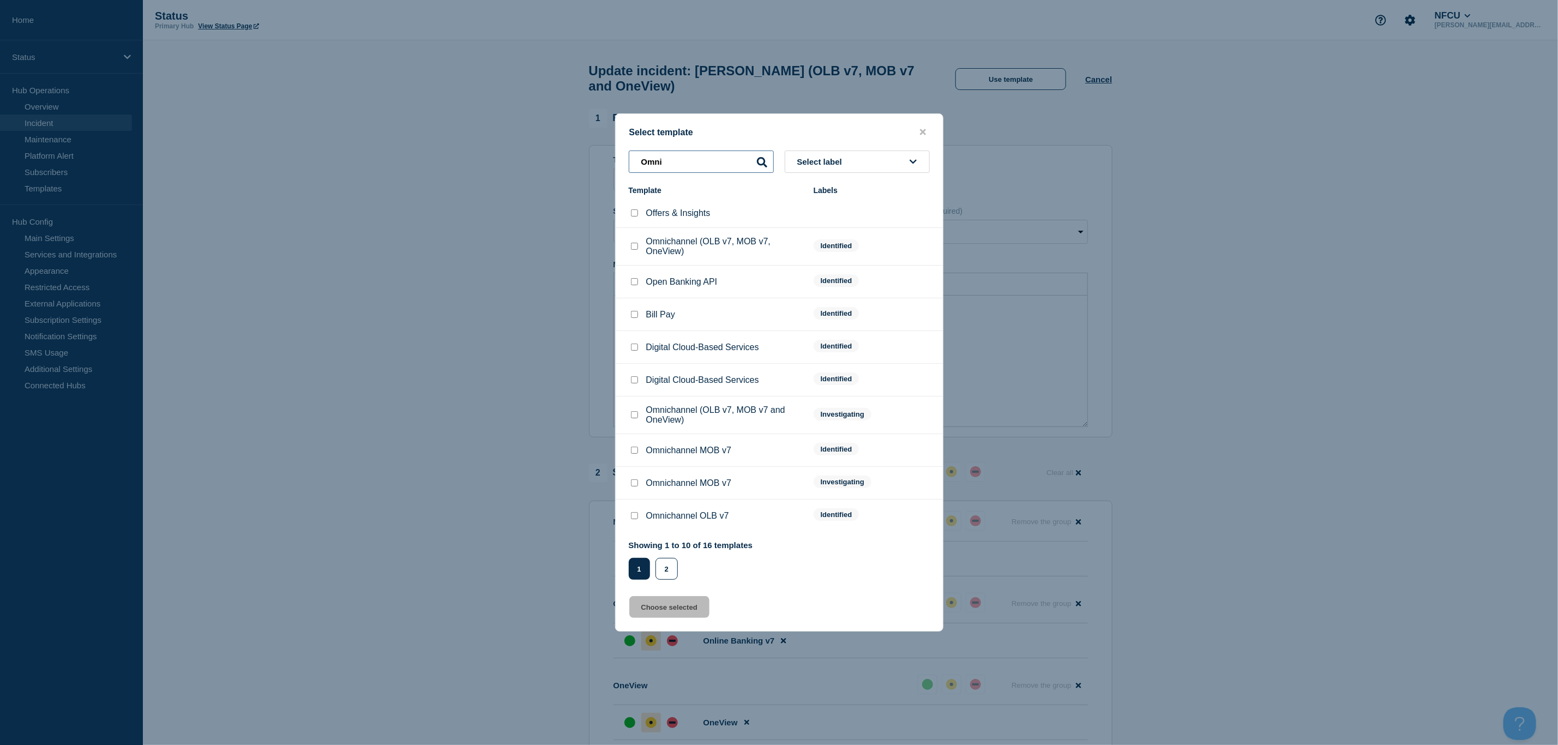
type input "Omni"
click at [634, 249] on input "Omnichannel (OLB v7, MOB v7, OneView) checkbox" at bounding box center [634, 246] width 7 height 7
checkbox input "true"
click at [693, 609] on button "Choose selected" at bounding box center [669, 607] width 80 height 22
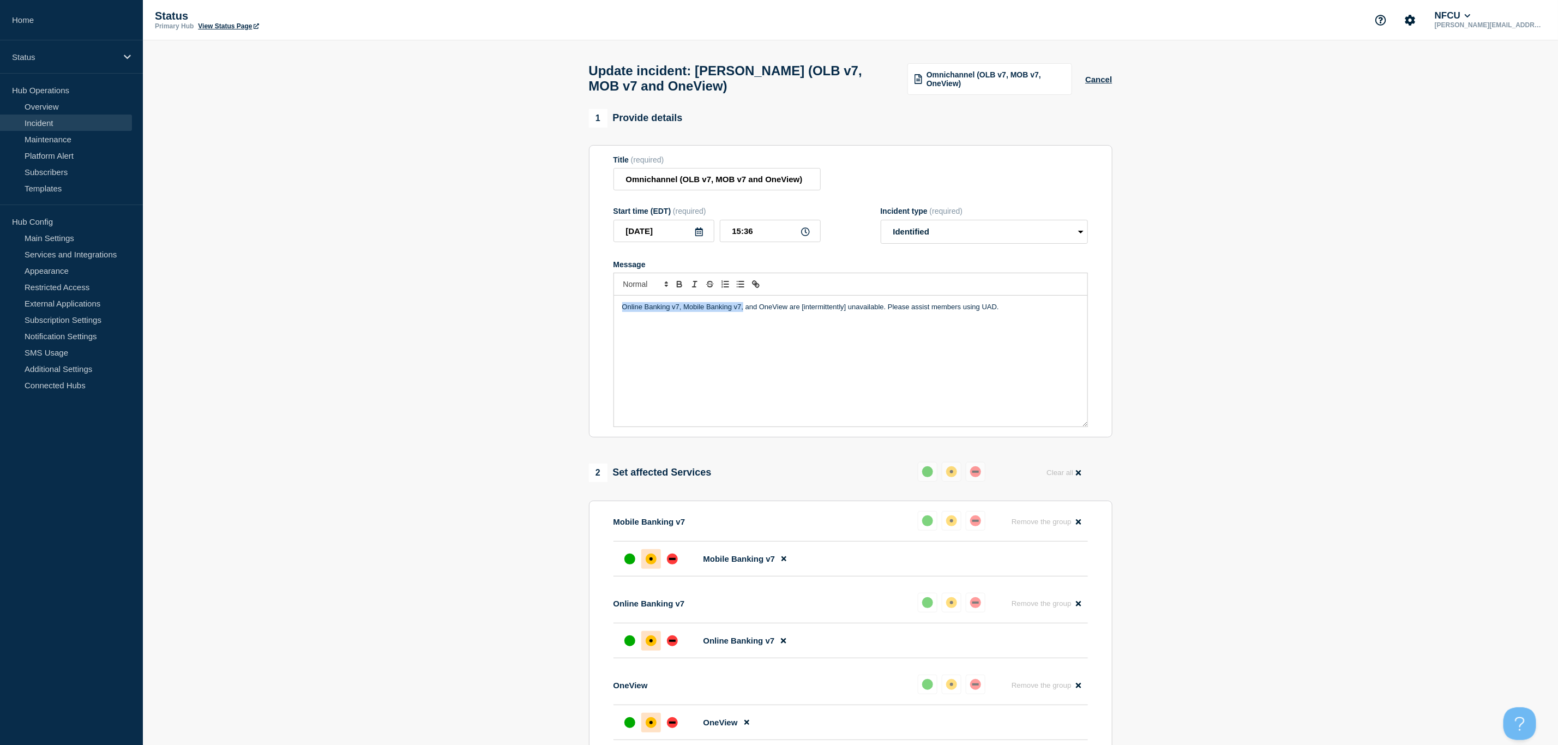
drag, startPoint x: 744, startPoint y: 313, endPoint x: 618, endPoint y: 320, distance: 126.2
click at [618, 320] on div "Online Banking v7, Mobile Banking v7, and OneView are [intermittently] unavaila…" at bounding box center [850, 361] width 473 height 131
copy p "Online Banking v7, Mobile Banking v7,"
drag, startPoint x: 1018, startPoint y: 313, endPoint x: 563, endPoint y: 354, distance: 457.2
click at [563, 354] on section "1 Provide details Title (required) Omnichannel (OLB v7, MOB v7 and OneView) Sta…" at bounding box center [850, 576] width 1415 height 934
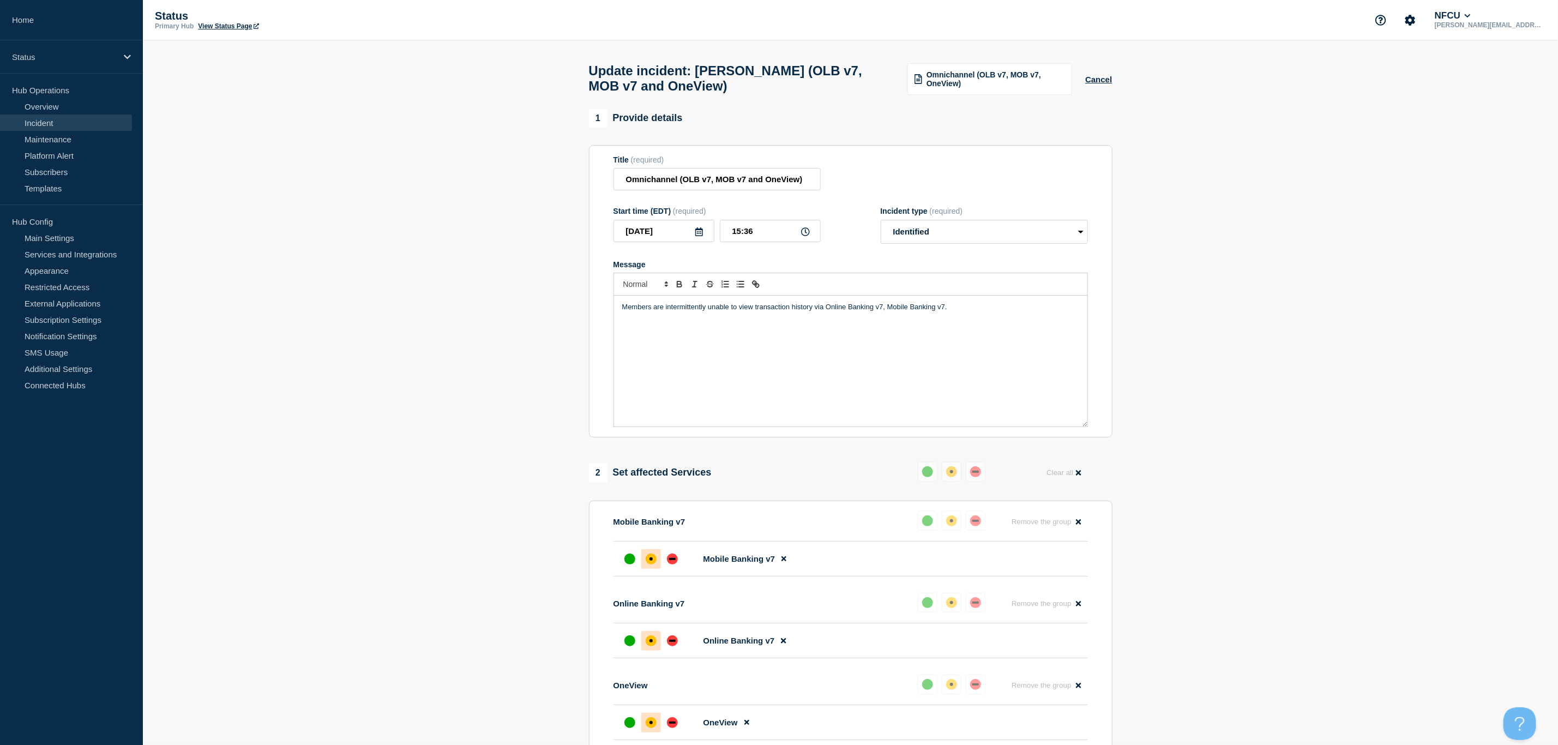
click at [975, 312] on p "Members are intermittently unable to view transaction history via Online Bankin…" at bounding box center [850, 307] width 457 height 10
click at [673, 564] on div "down" at bounding box center [672, 559] width 11 height 11
click at [674, 646] on div "down" at bounding box center [672, 640] width 11 height 11
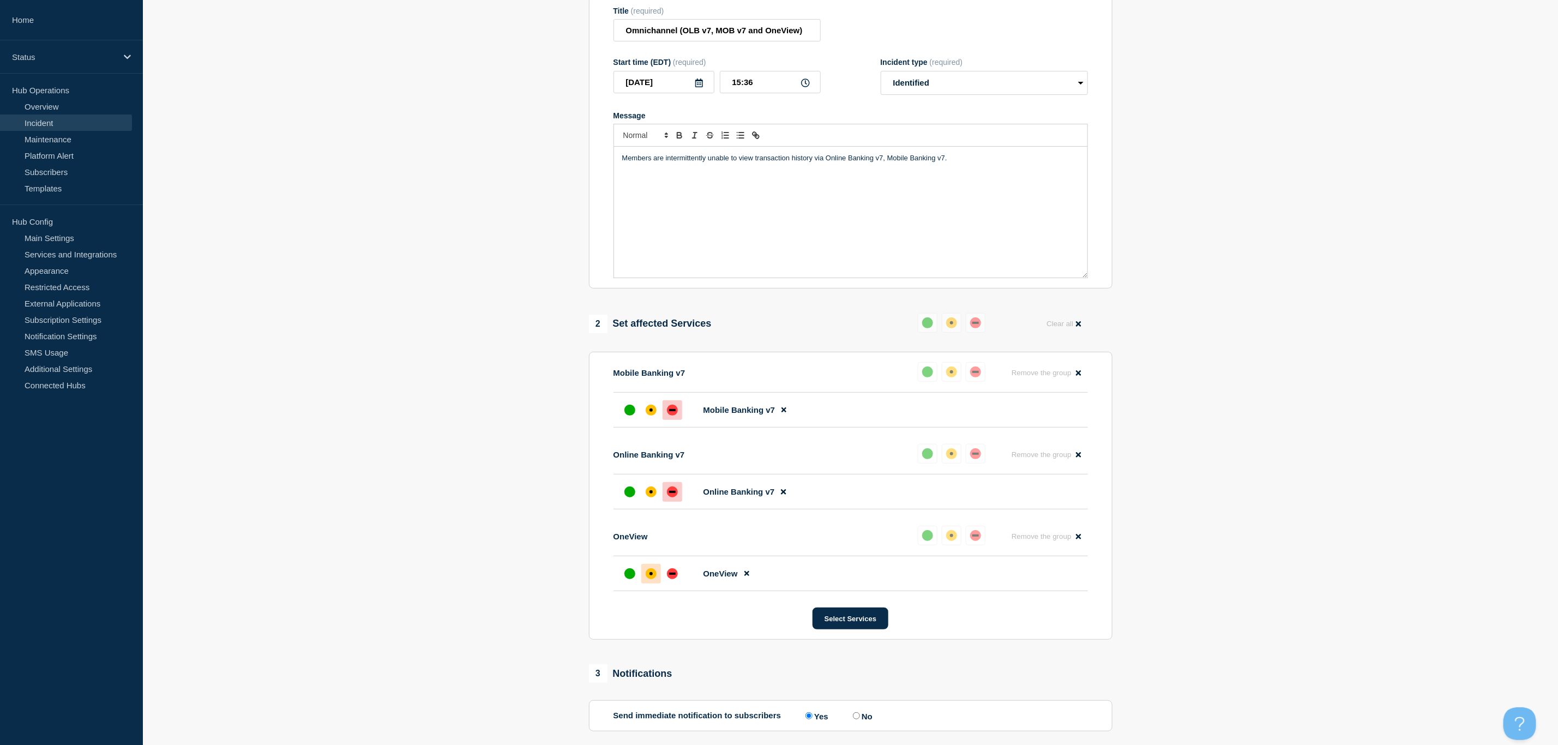
scroll to position [164, 0]
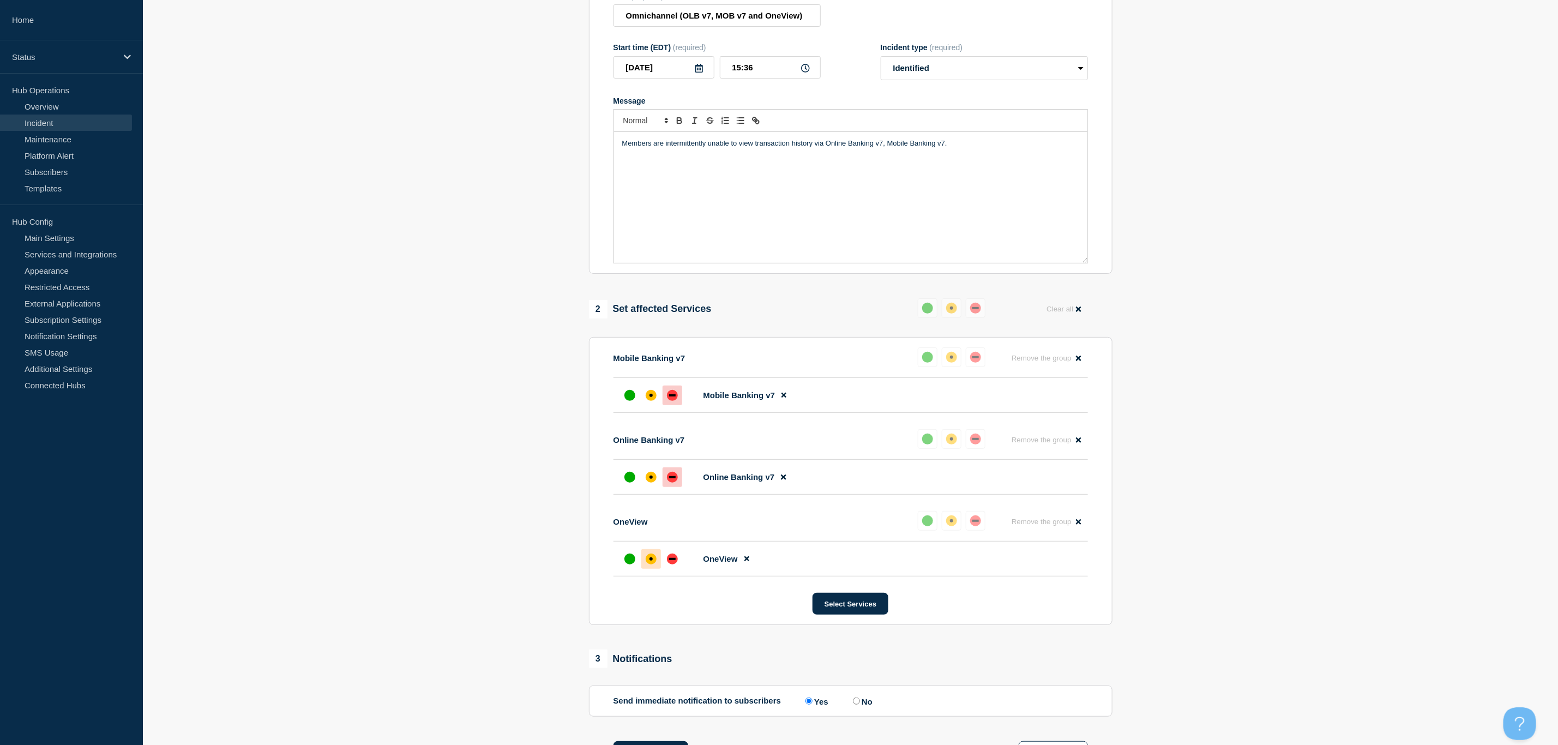
click at [952, 146] on p "Members are intermittently unable to view transaction history via Online Bankin…" at bounding box center [850, 144] width 457 height 10
click at [975, 148] on p "Members are intermittently unable to view transaction history via Online Bankin…" at bounding box center [850, 144] width 457 height 10
click at [978, 148] on p "Members are intermittently unable to view transaction history via Online Bankin…" at bounding box center [850, 144] width 457 height 10
click at [1006, 148] on p "Members are intermittently unable to view transaction history via Online Bankin…" at bounding box center [850, 144] width 457 height 10
click at [665, 567] on div at bounding box center [673, 559] width 20 height 20
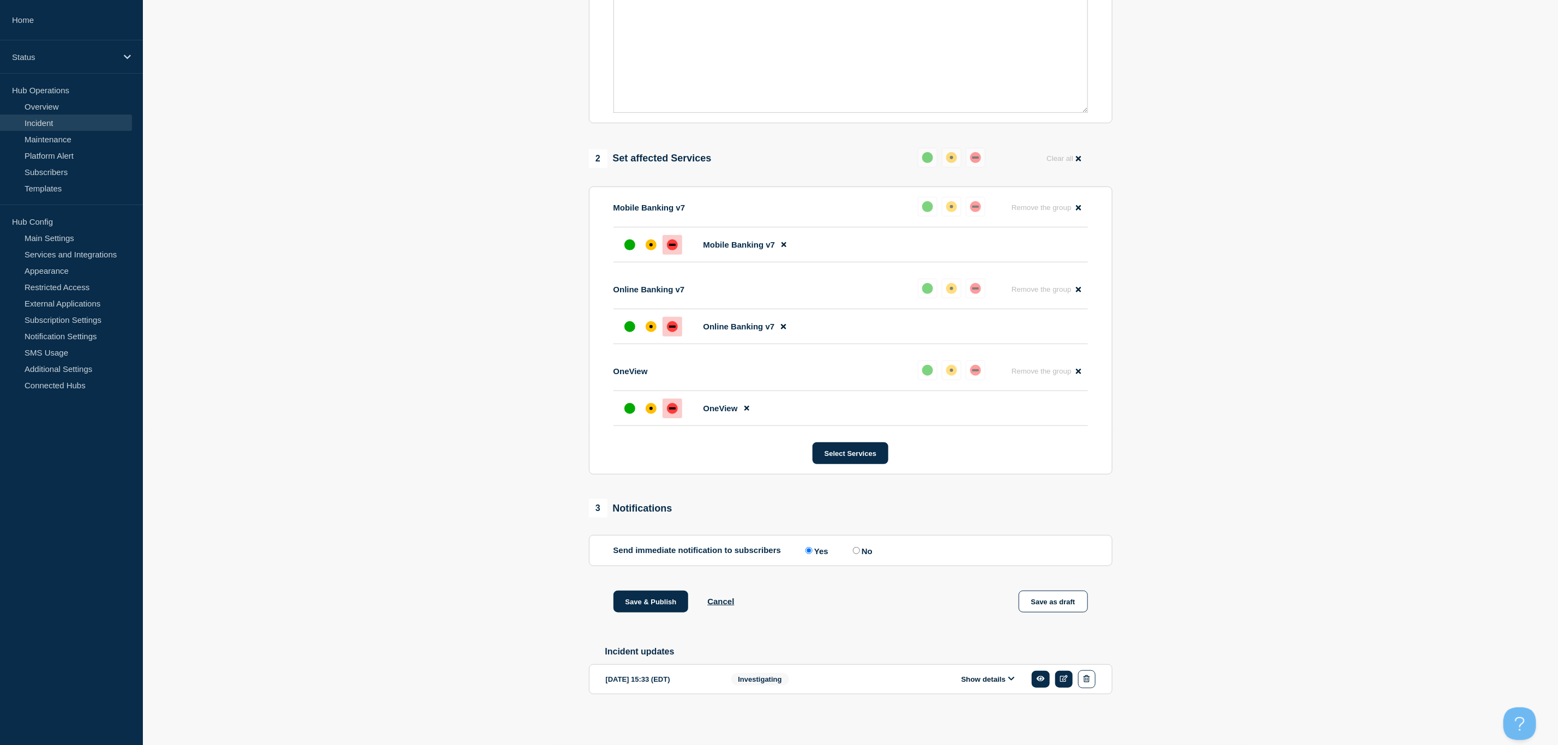
scroll to position [327, 0]
click at [650, 594] on button "Save & Publish" at bounding box center [651, 602] width 75 height 22
